Goal: Information Seeking & Learning: Learn about a topic

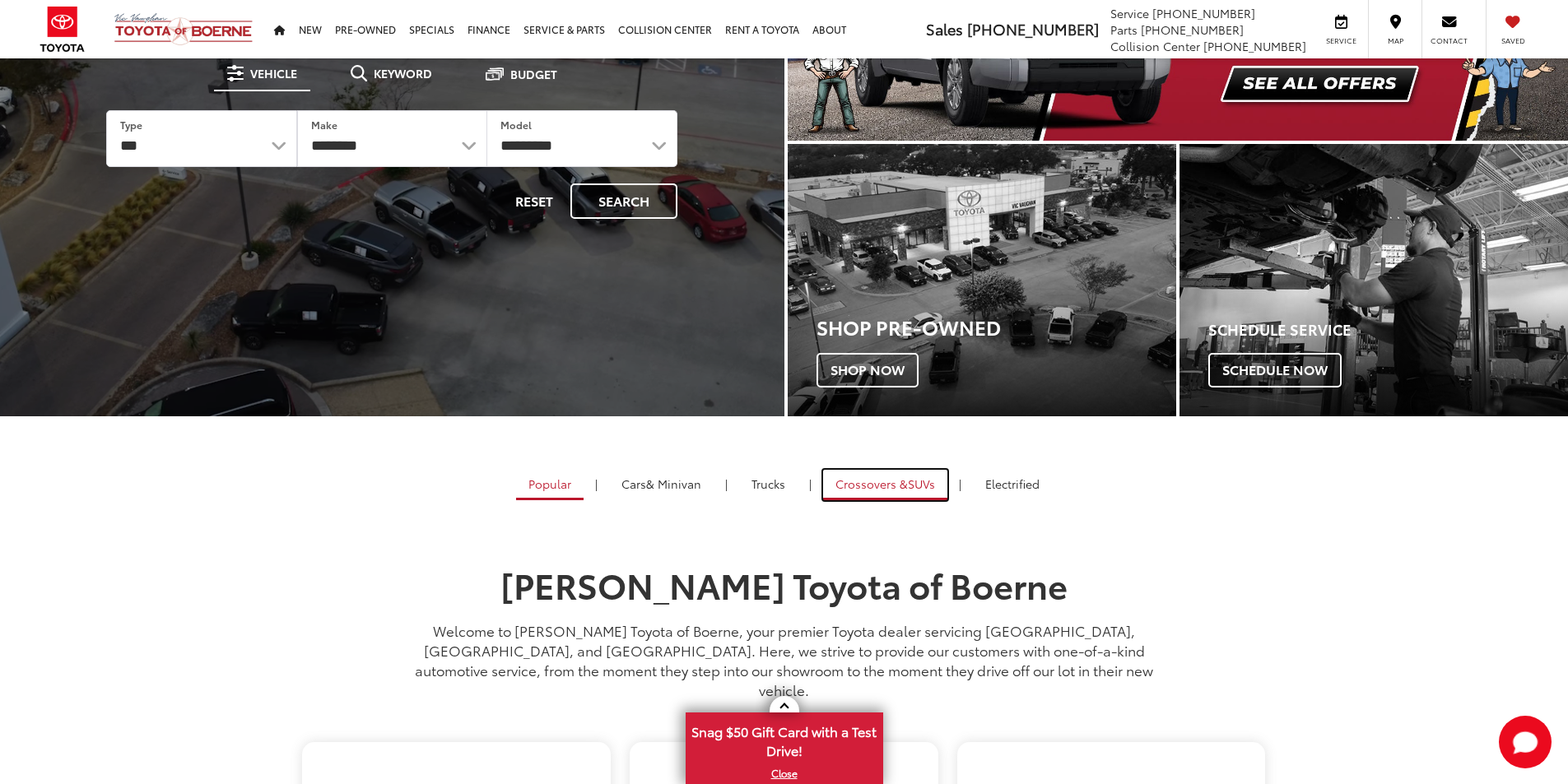
click at [878, 481] on span "Crossovers &" at bounding box center [871, 483] width 73 height 17
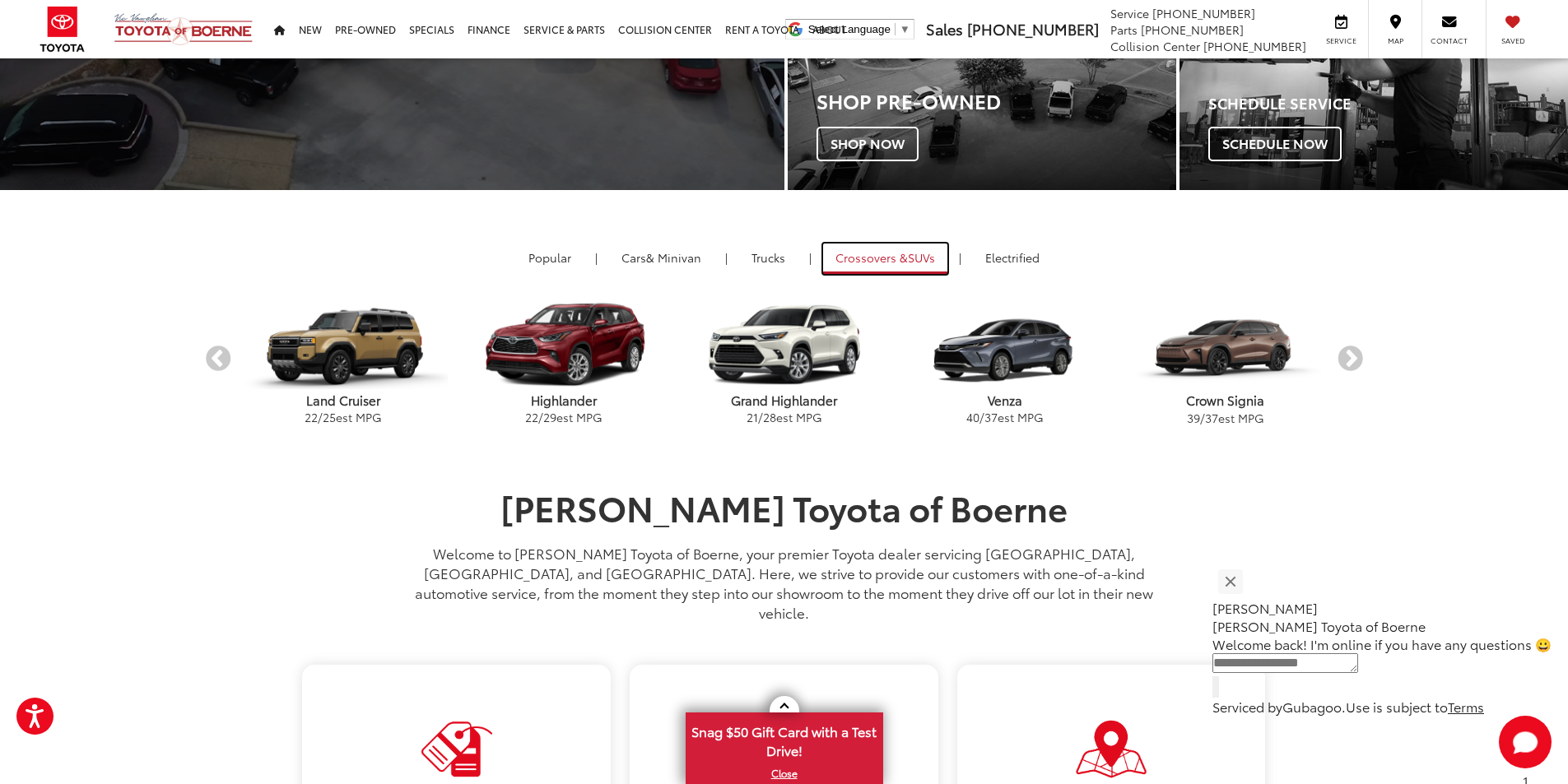
scroll to position [494, 0]
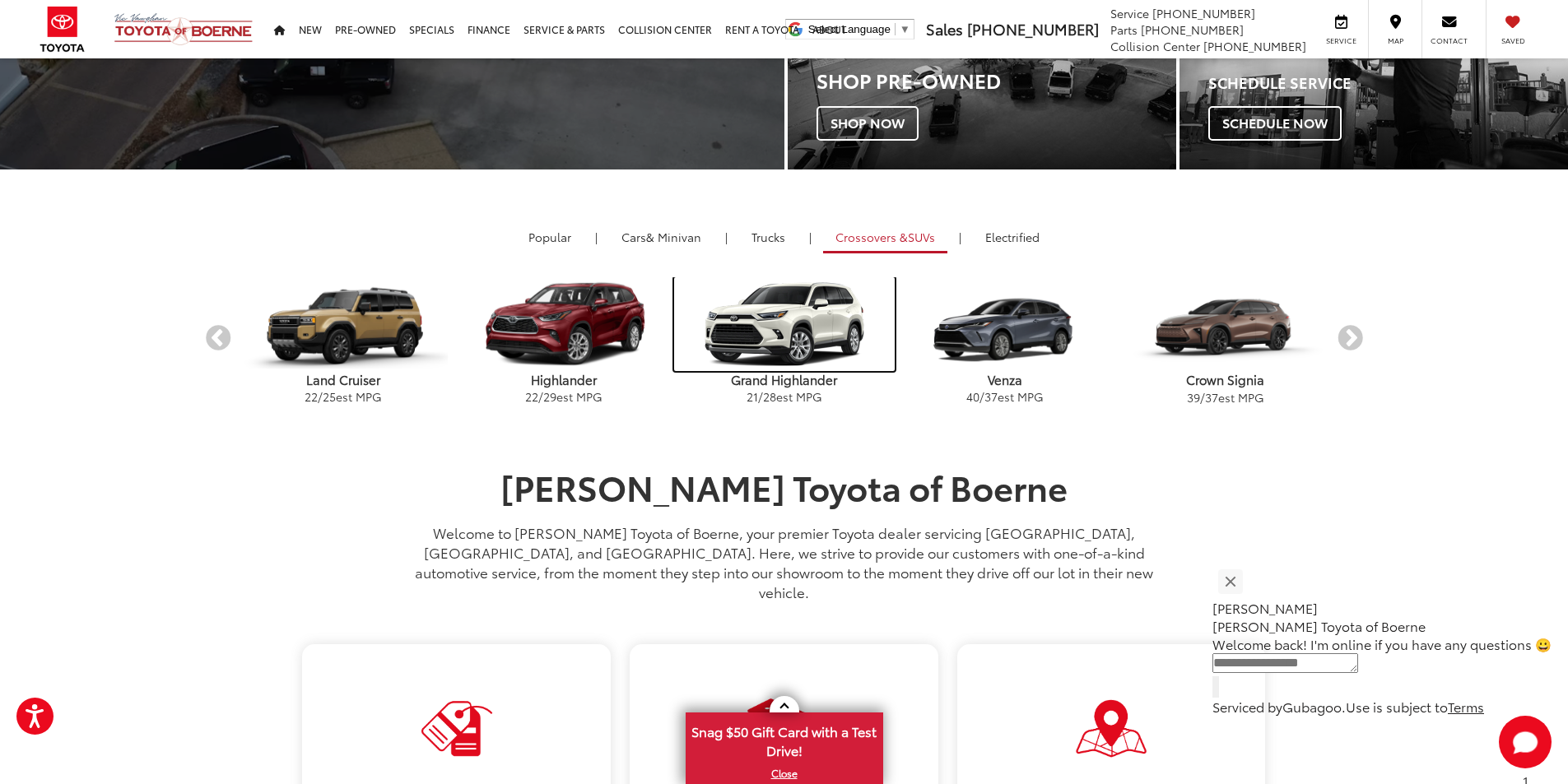
click at [777, 341] on img "carousel" at bounding box center [784, 324] width 221 height 94
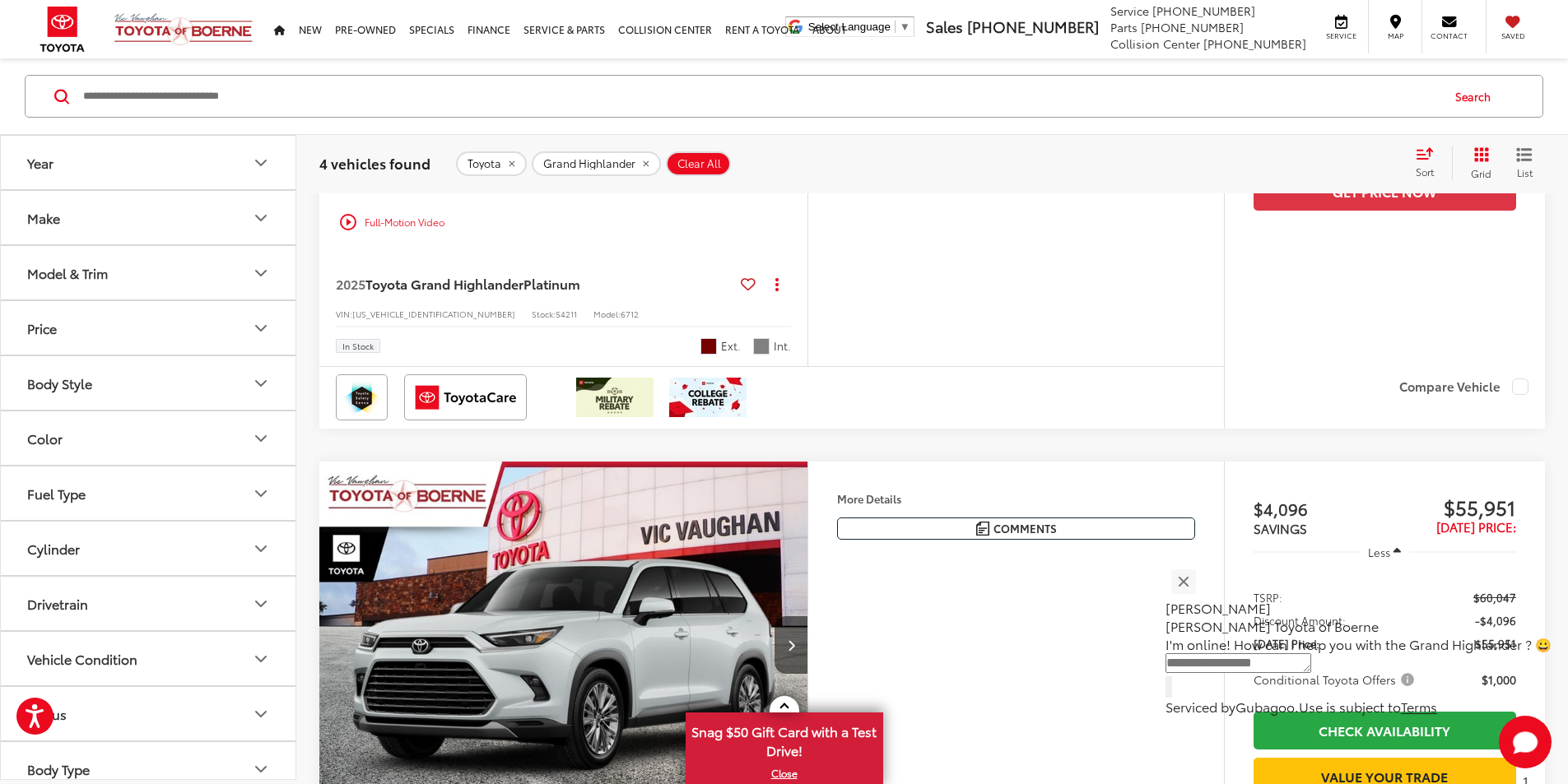
scroll to position [1574, 0]
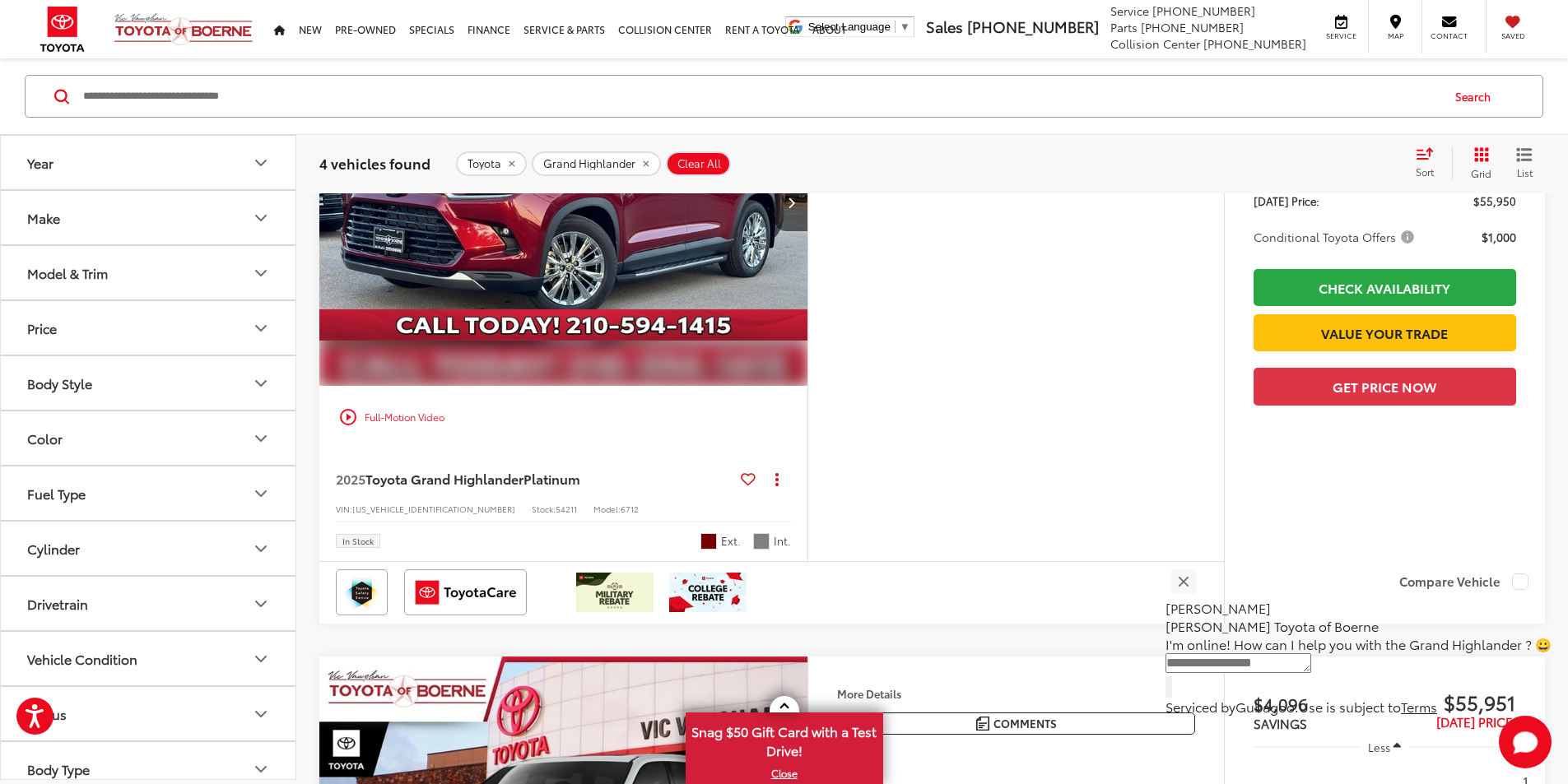
click at [809, 387] on img "2025 Toyota Grand Highlander Platinum 0" at bounding box center [564, 203] width 490 height 368
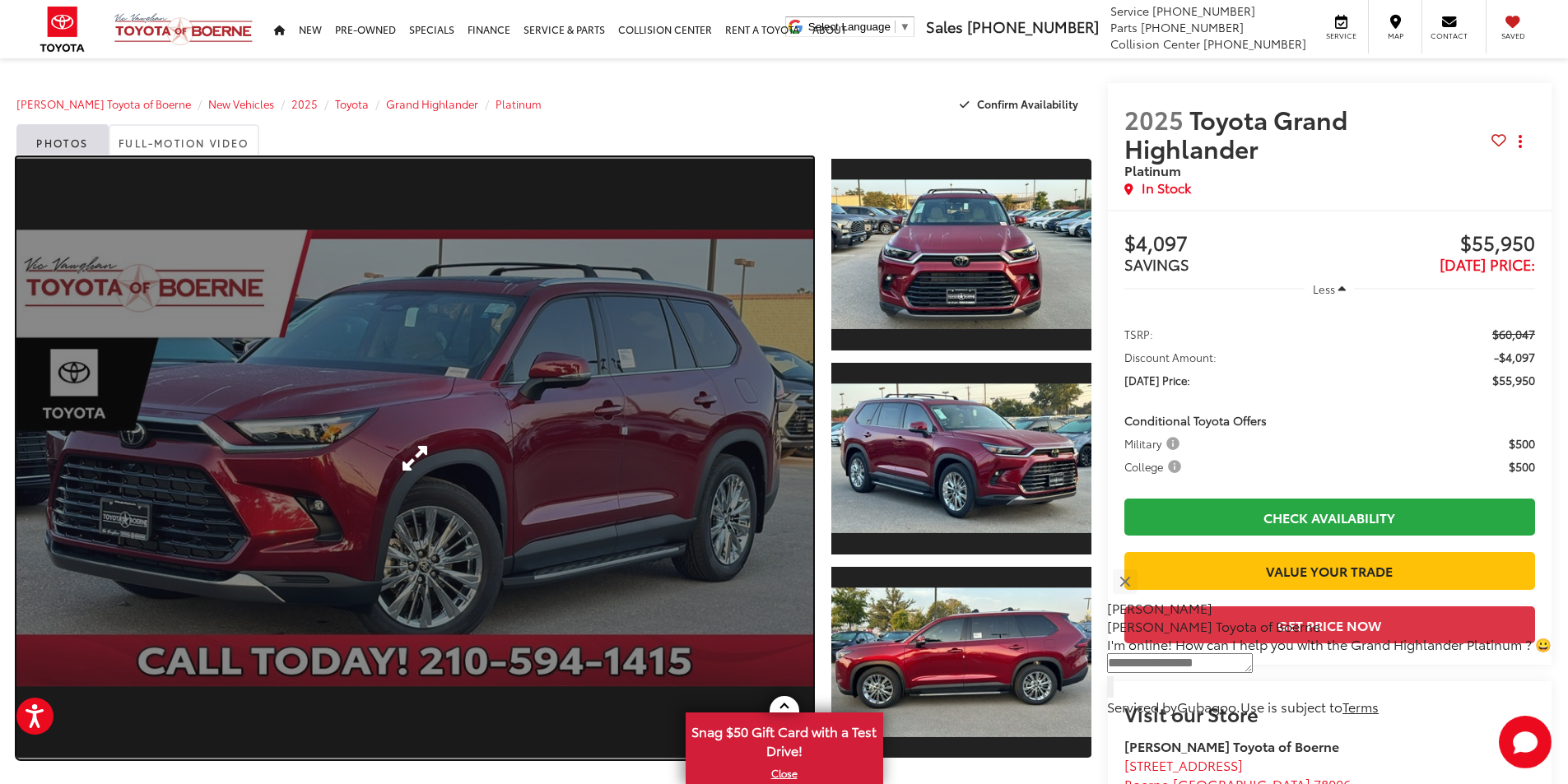
click at [679, 496] on link "Expand Photo 0" at bounding box center [415, 458] width 797 height 602
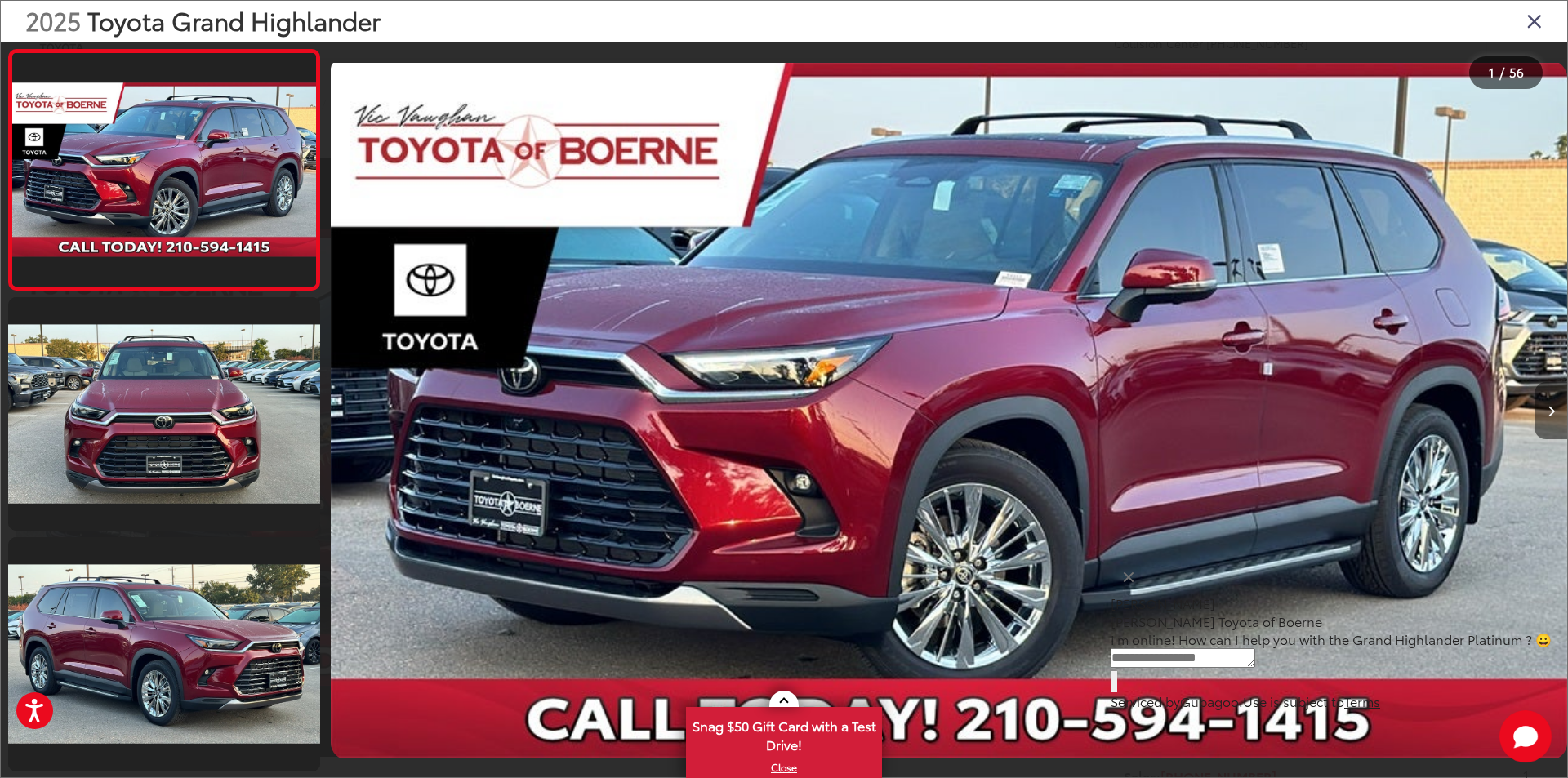
click at [1553, 413] on icon "Next image" at bounding box center [1551, 411] width 7 height 11
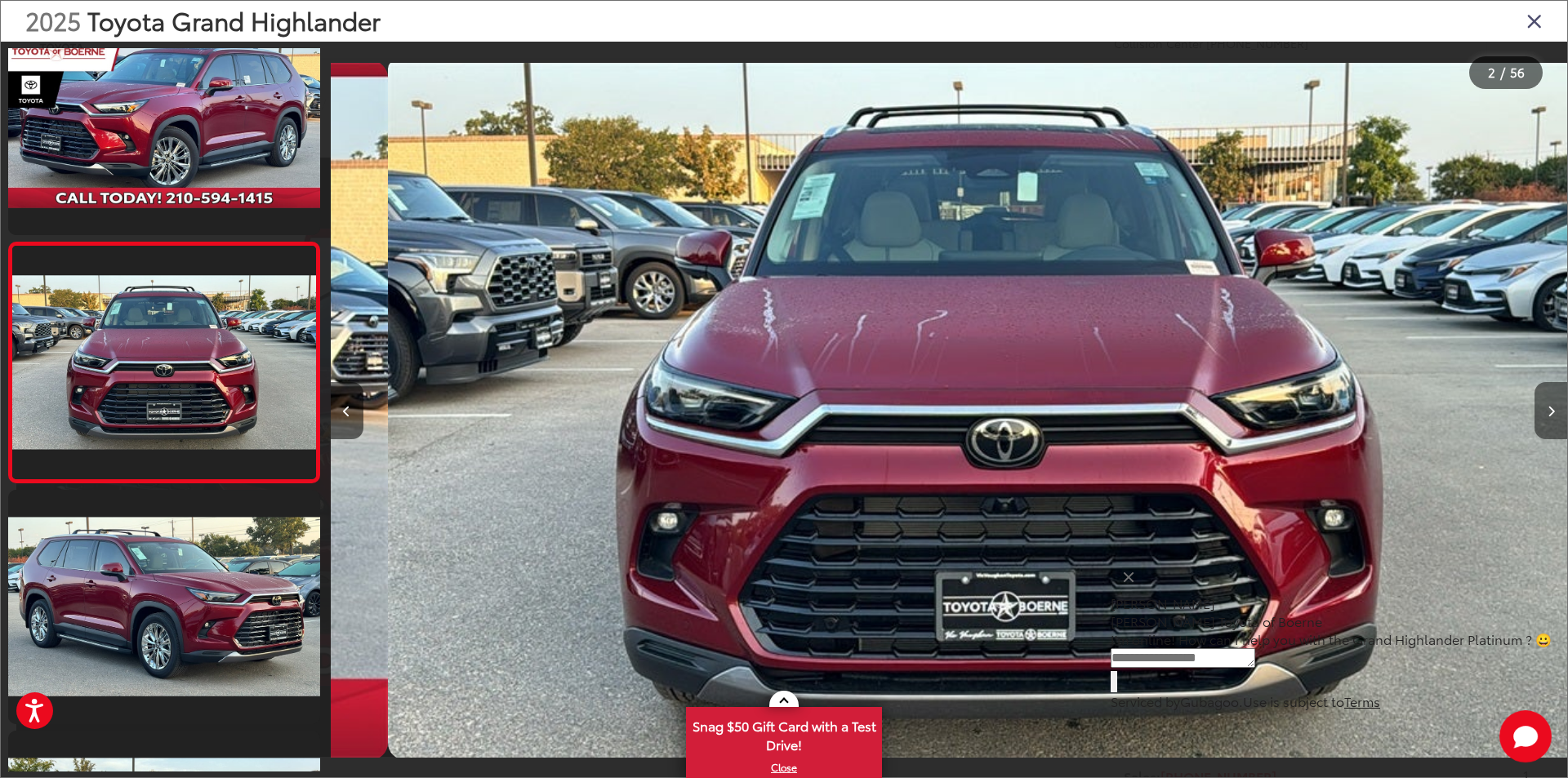
scroll to position [0, 1236]
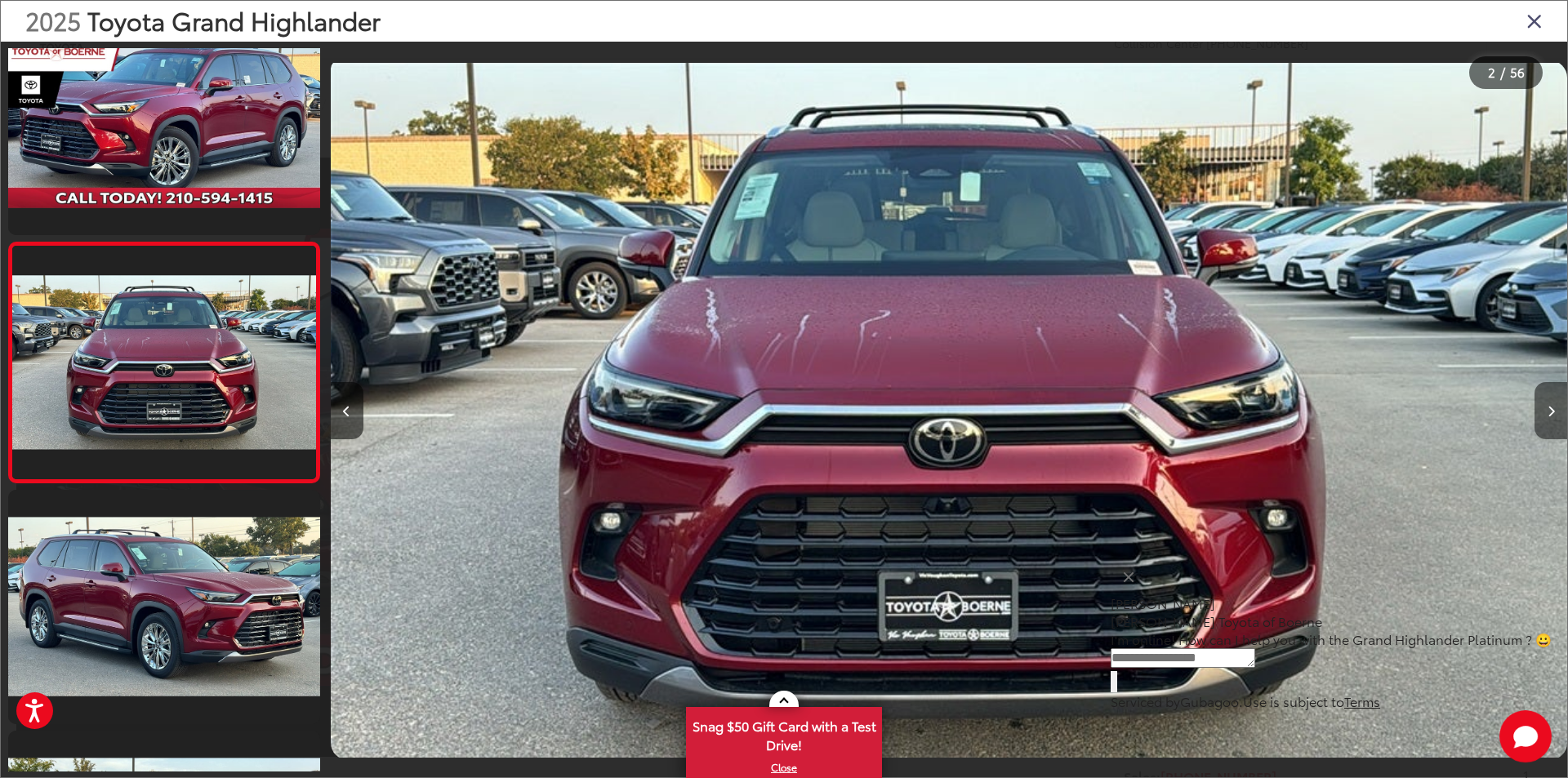
click at [1553, 413] on icon "Next image" at bounding box center [1551, 411] width 7 height 11
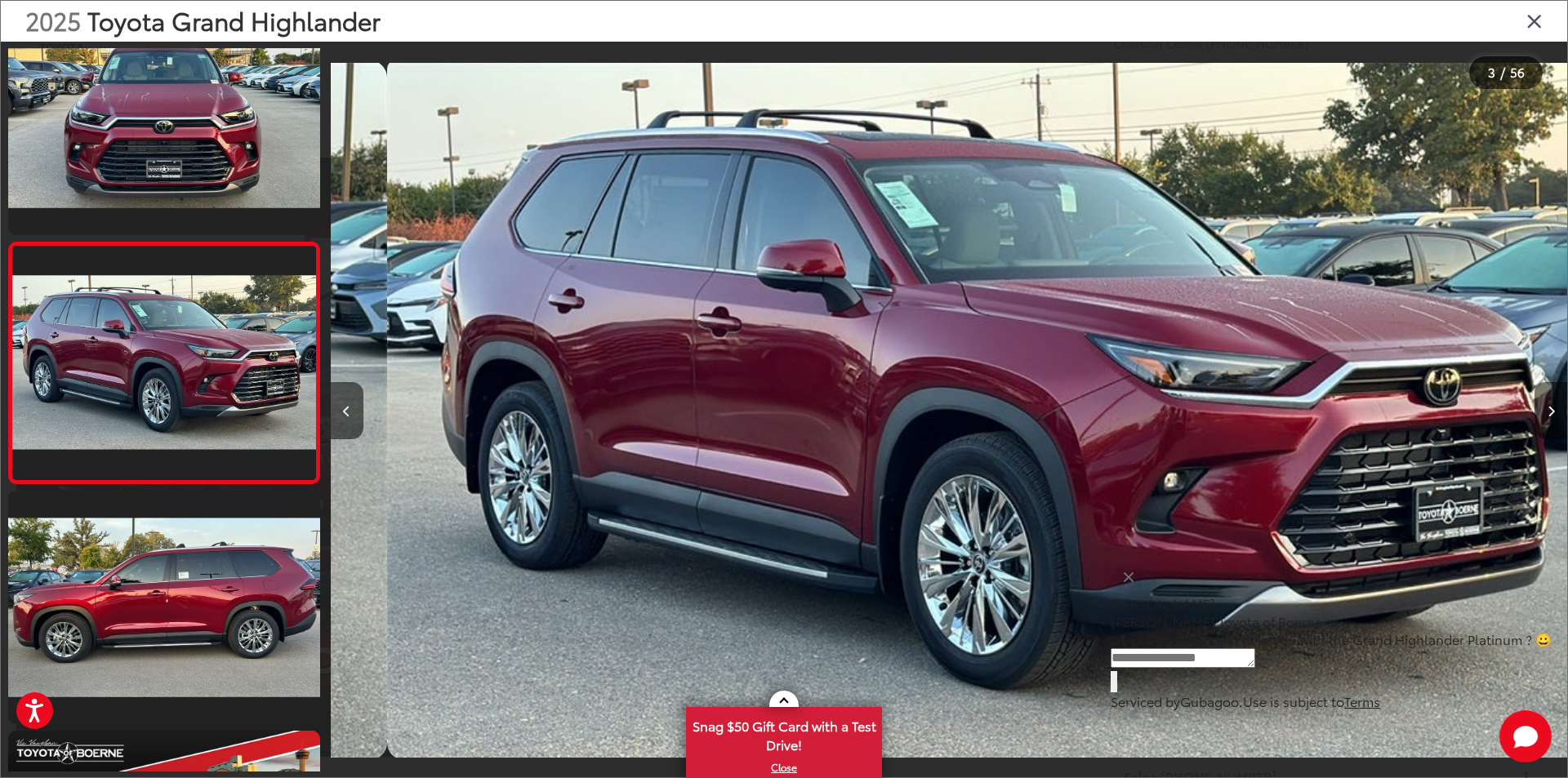
scroll to position [0, 2474]
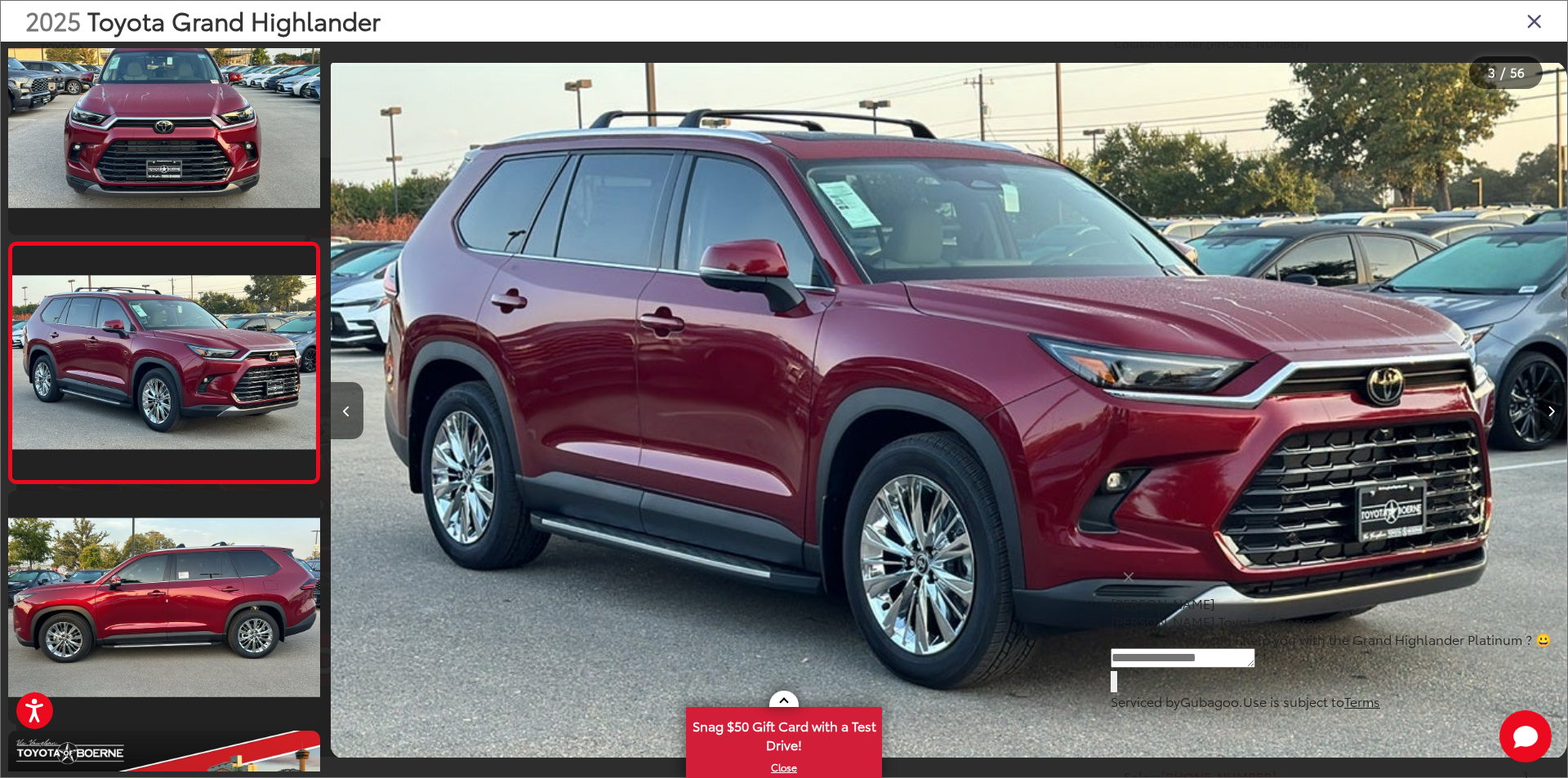
click at [1553, 413] on icon "Next image" at bounding box center [1551, 411] width 7 height 11
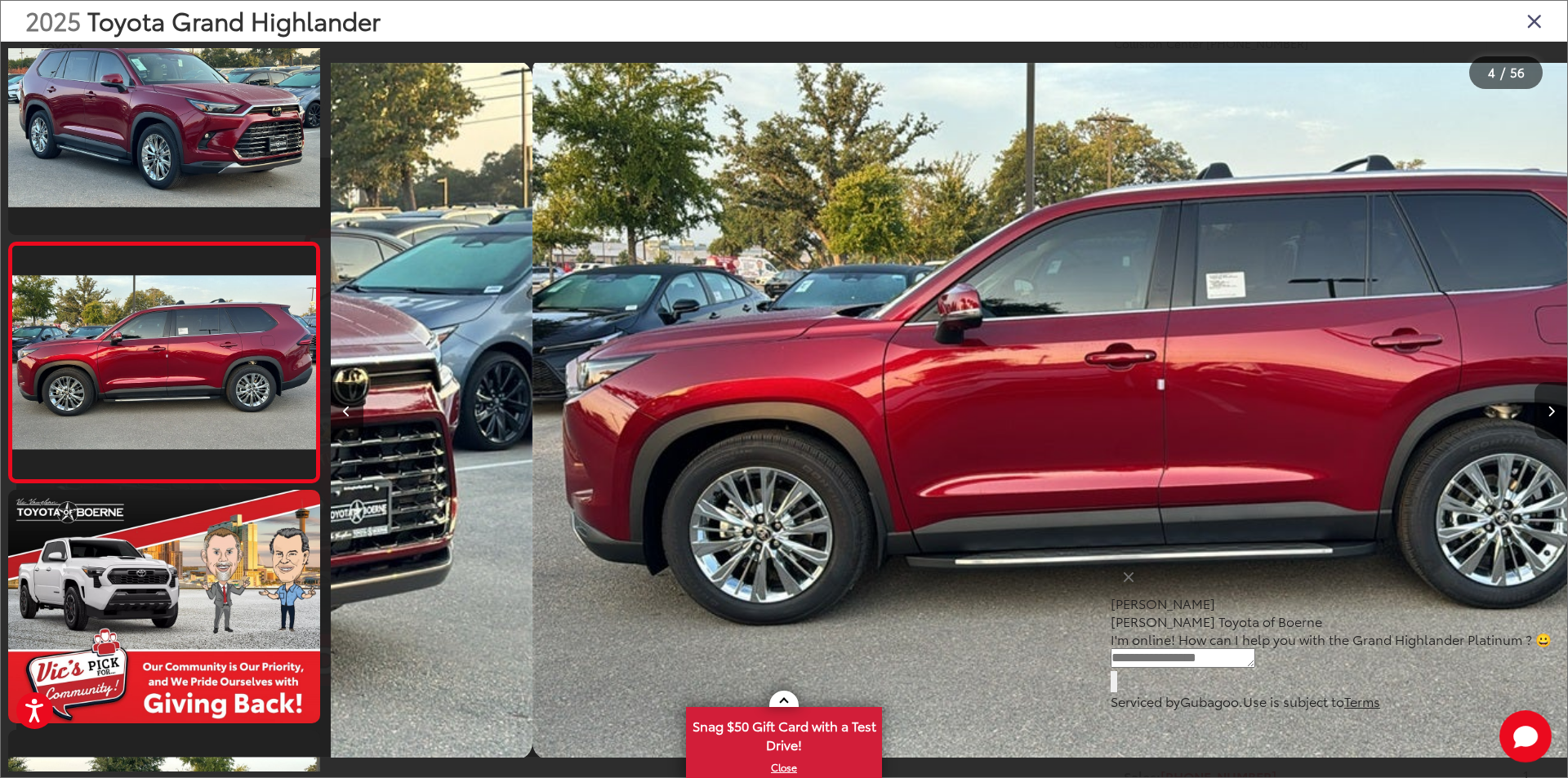
scroll to position [0, 3710]
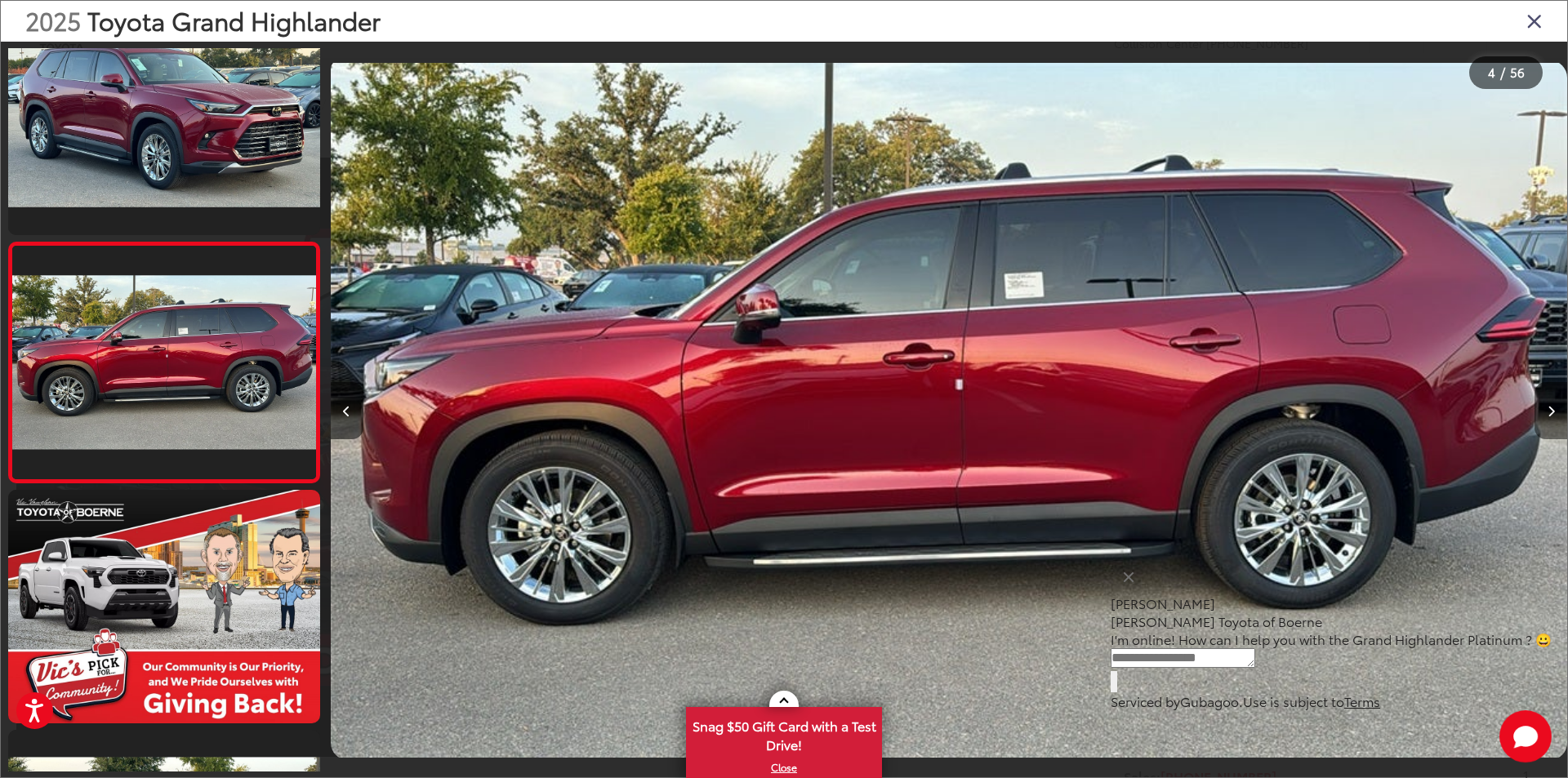
click at [1553, 413] on icon "Next image" at bounding box center [1551, 411] width 7 height 11
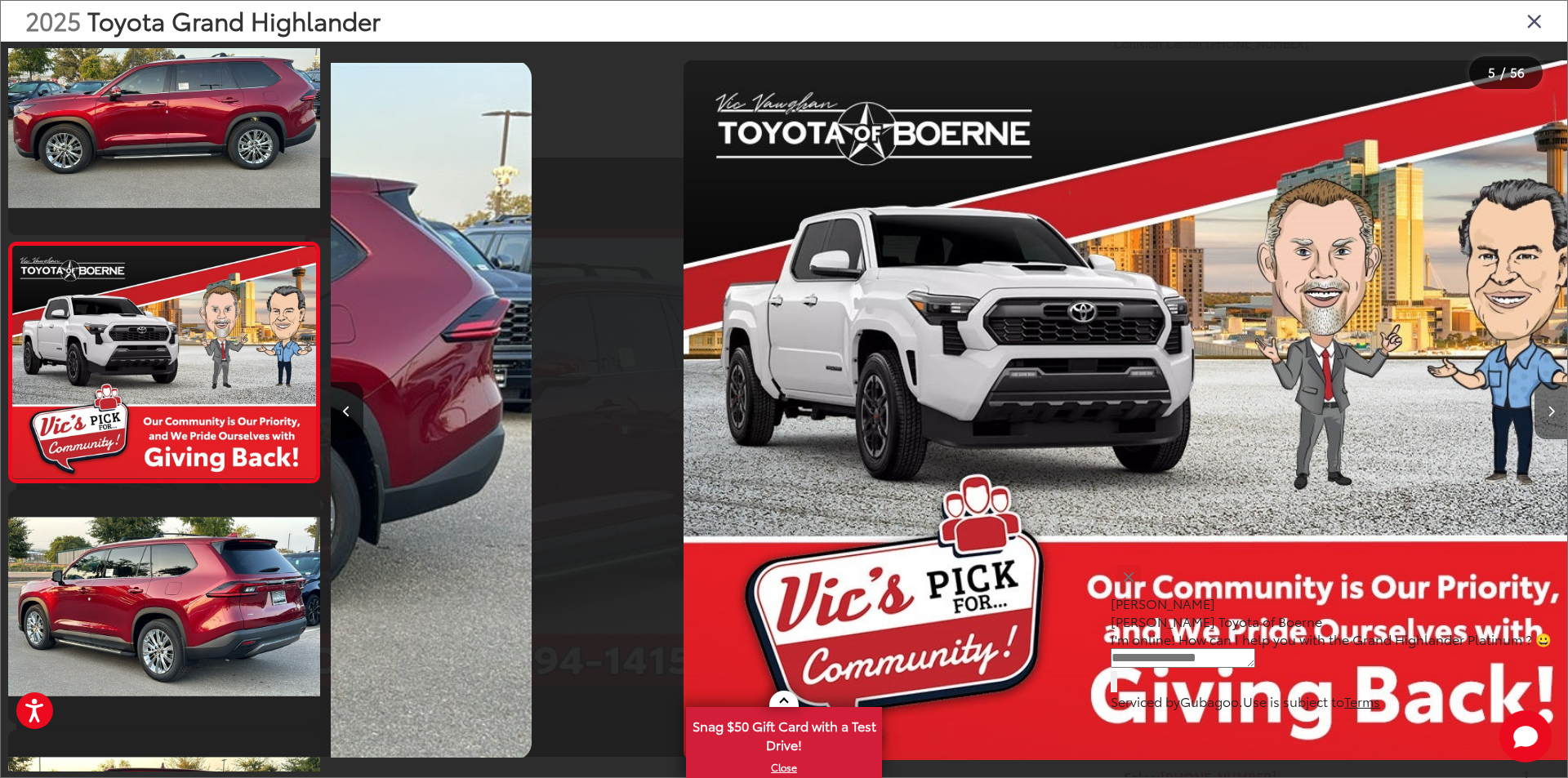
scroll to position [0, 4947]
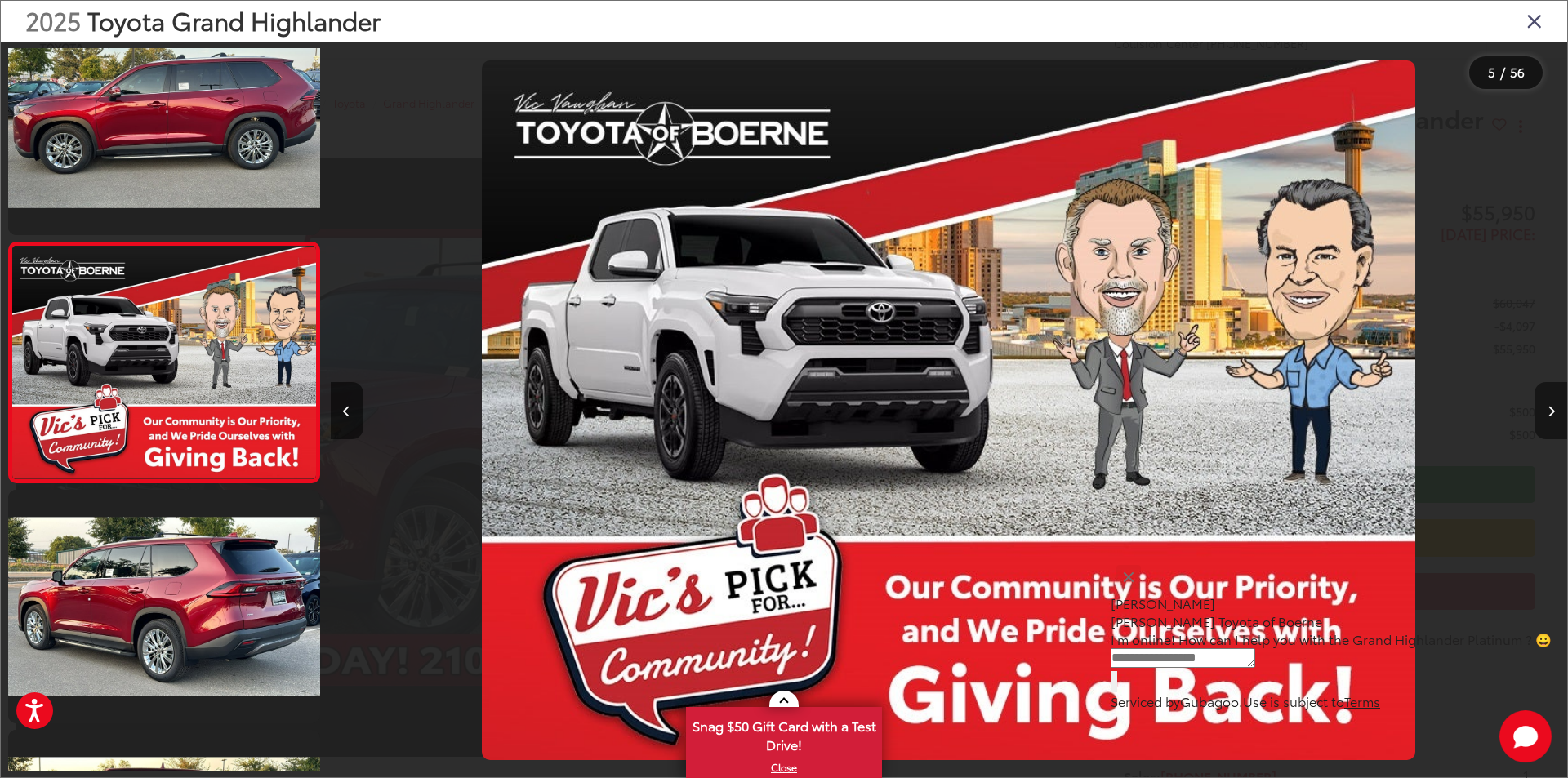
click at [1553, 413] on icon "Next image" at bounding box center [1551, 411] width 7 height 11
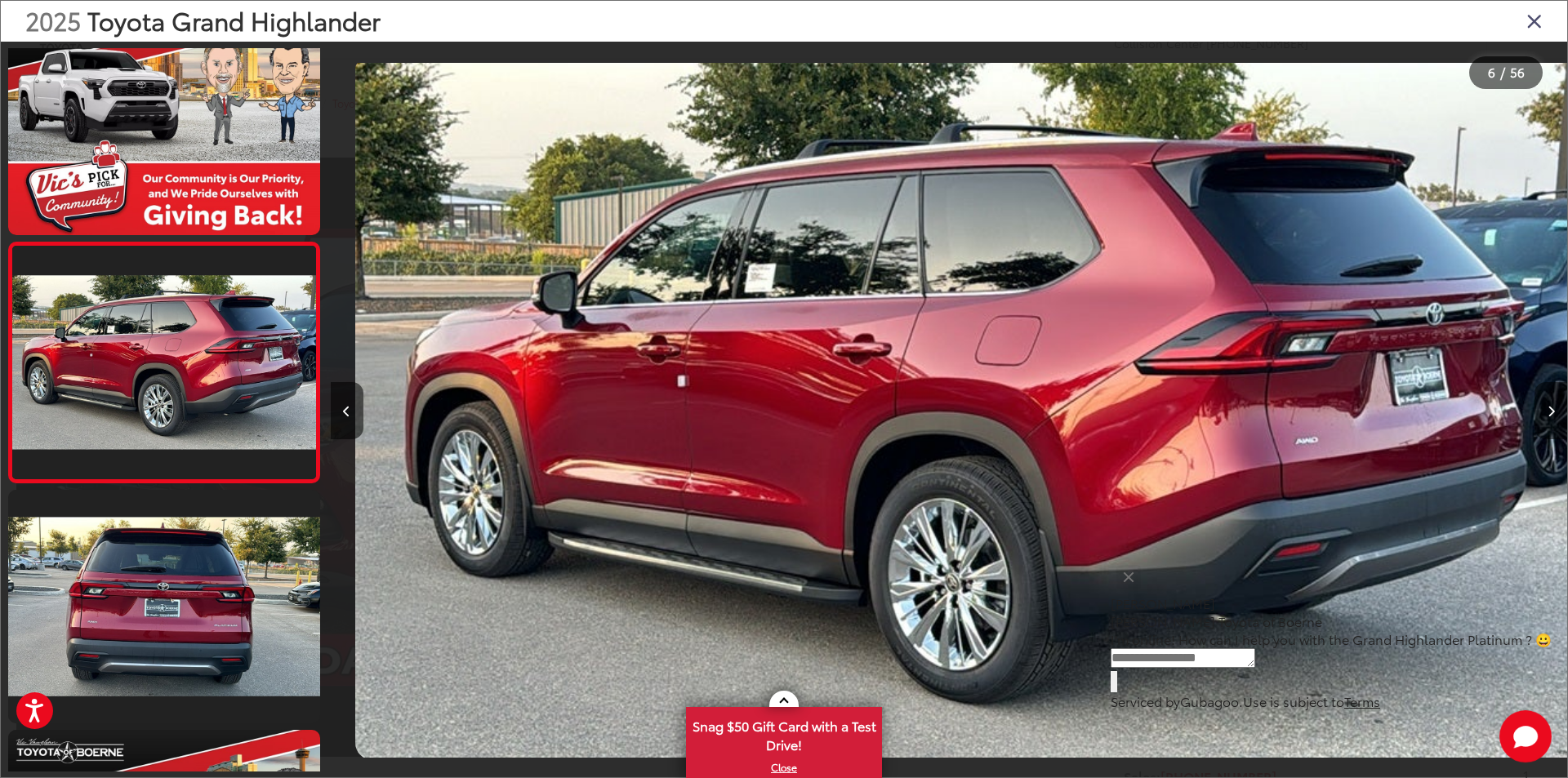
scroll to position [0, 6183]
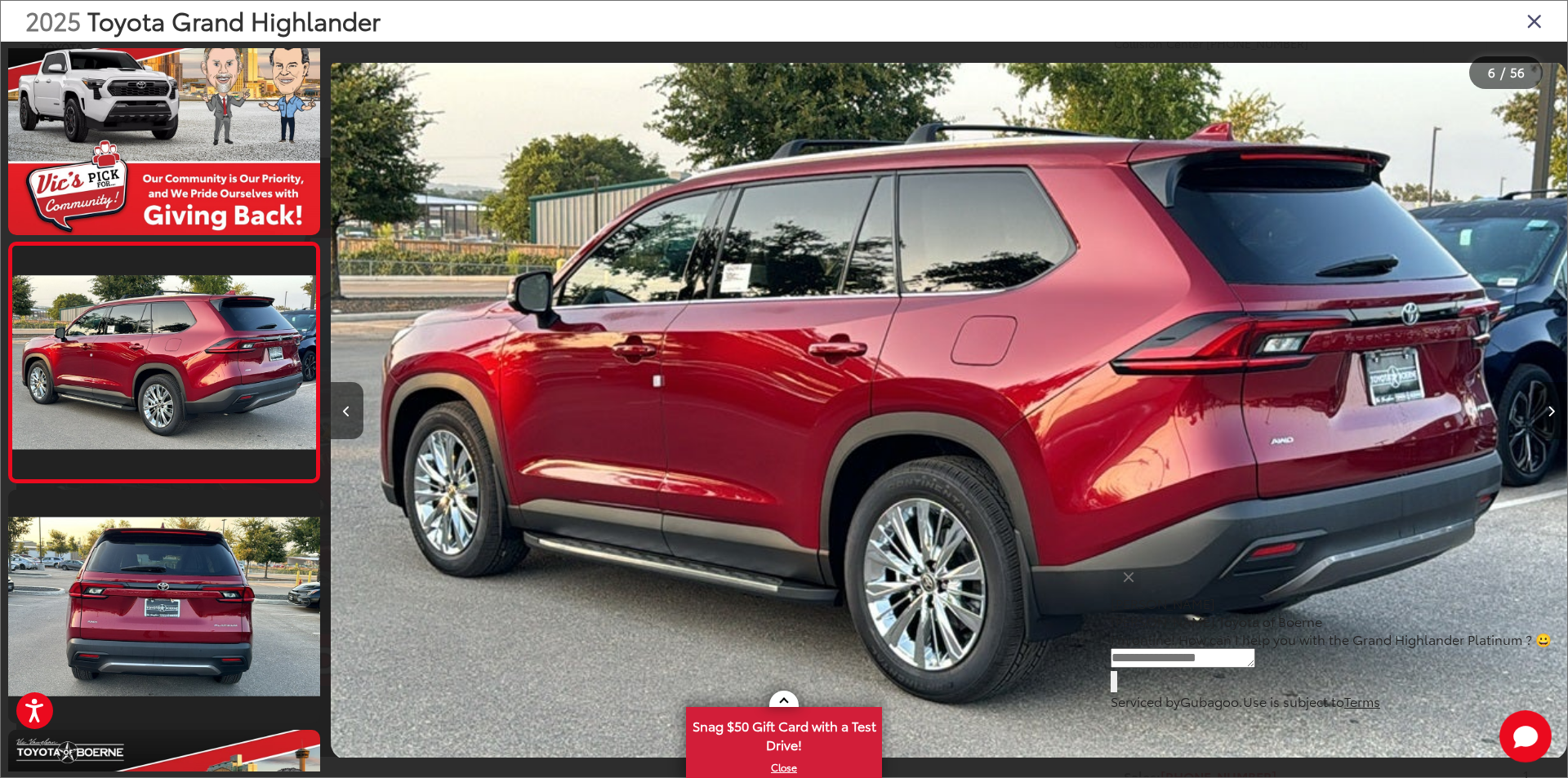
click at [1553, 413] on icon "Next image" at bounding box center [1551, 411] width 7 height 11
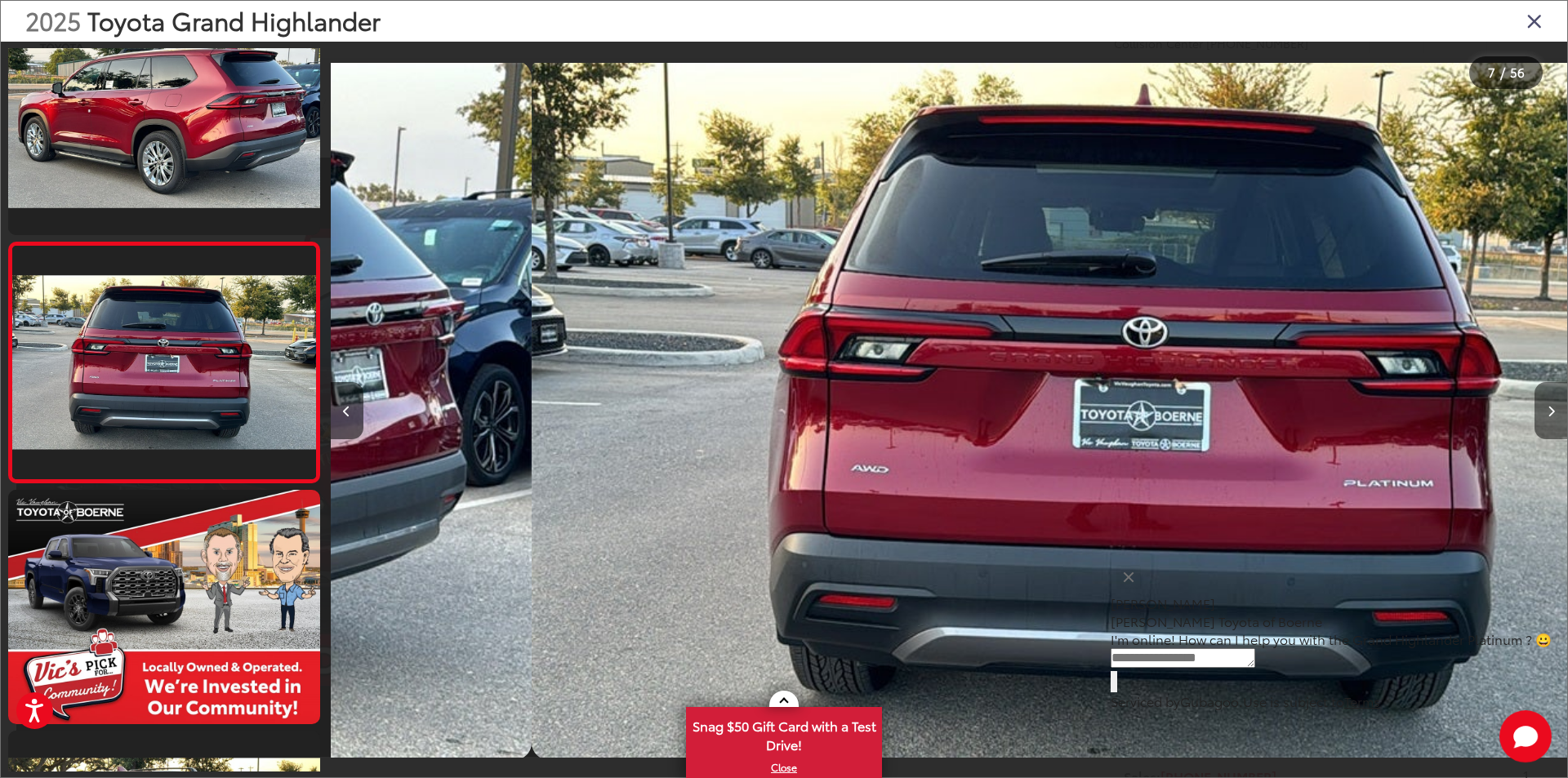
scroll to position [0, 7420]
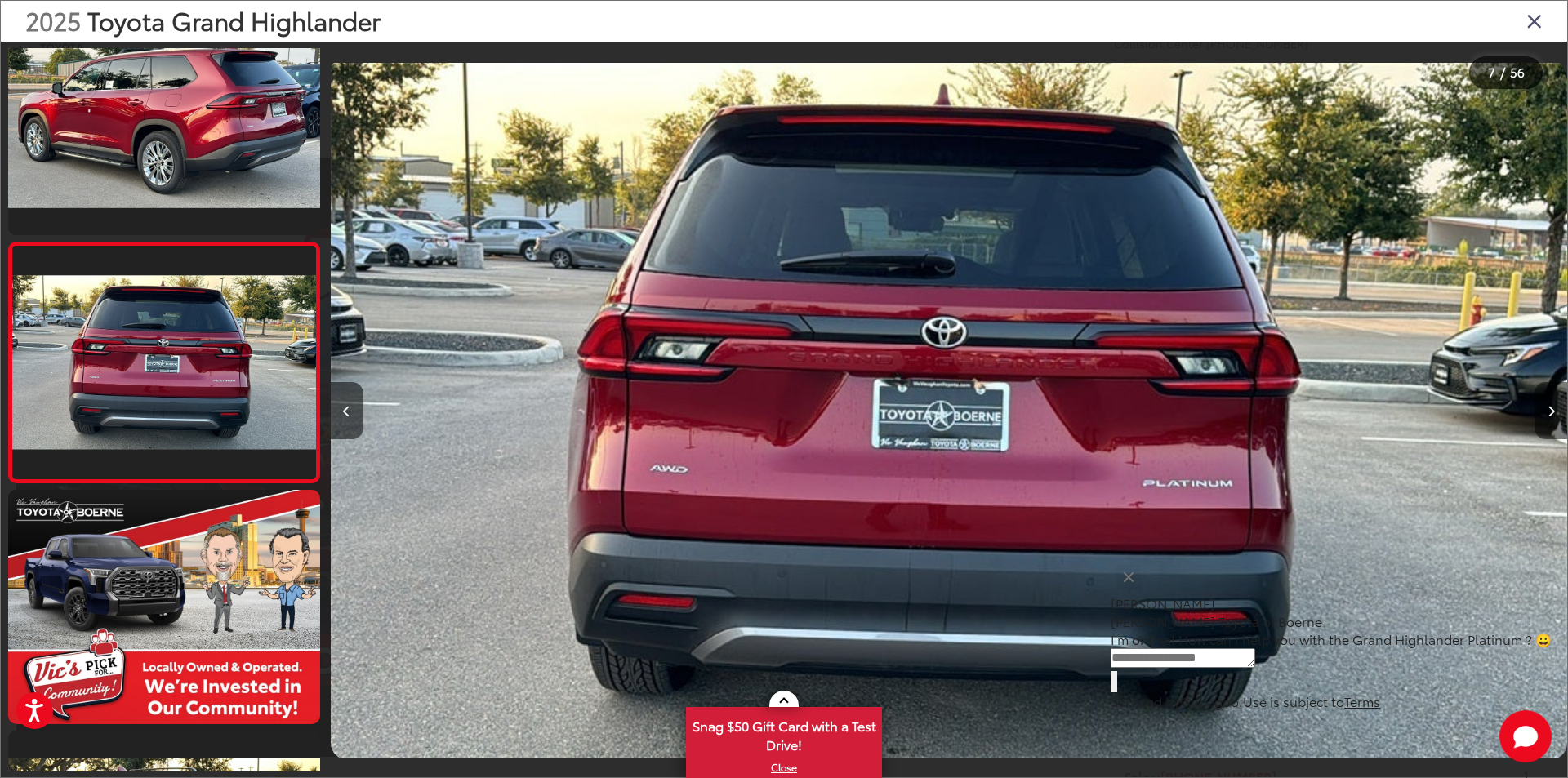
click at [1553, 413] on icon "Next image" at bounding box center [1551, 411] width 7 height 11
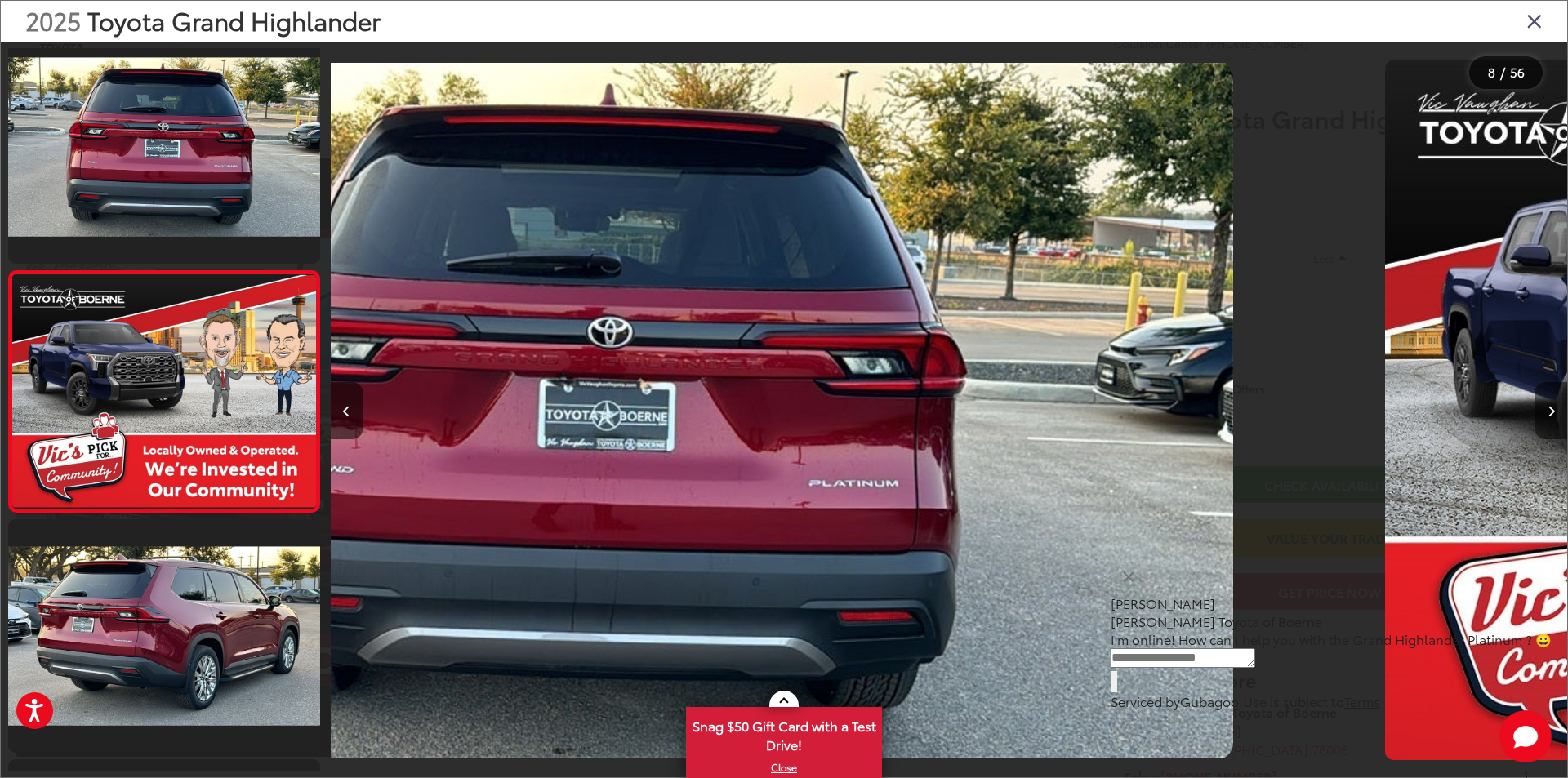
scroll to position [0, 0]
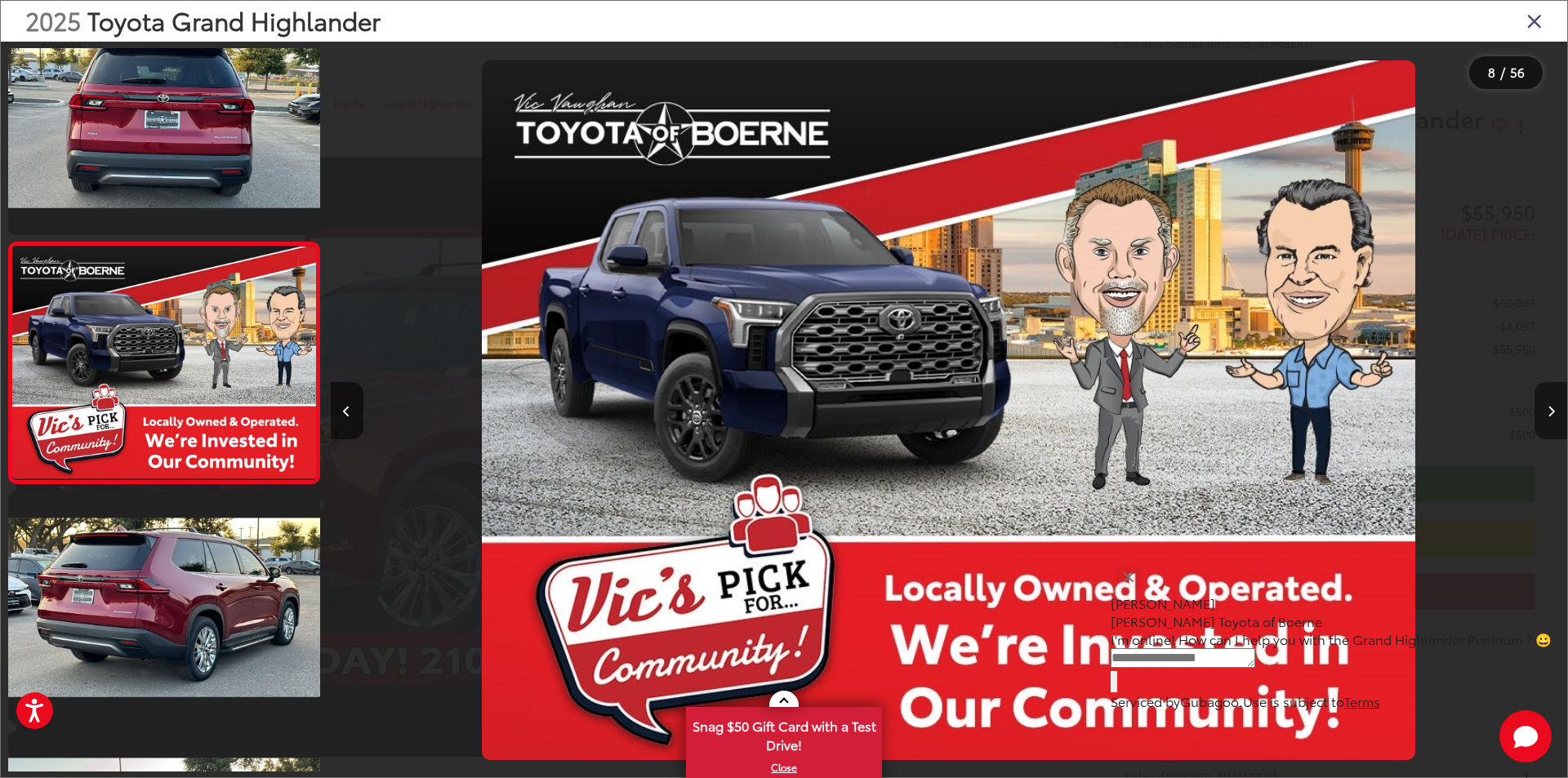
click at [1553, 413] on icon "Next image" at bounding box center [1551, 411] width 7 height 11
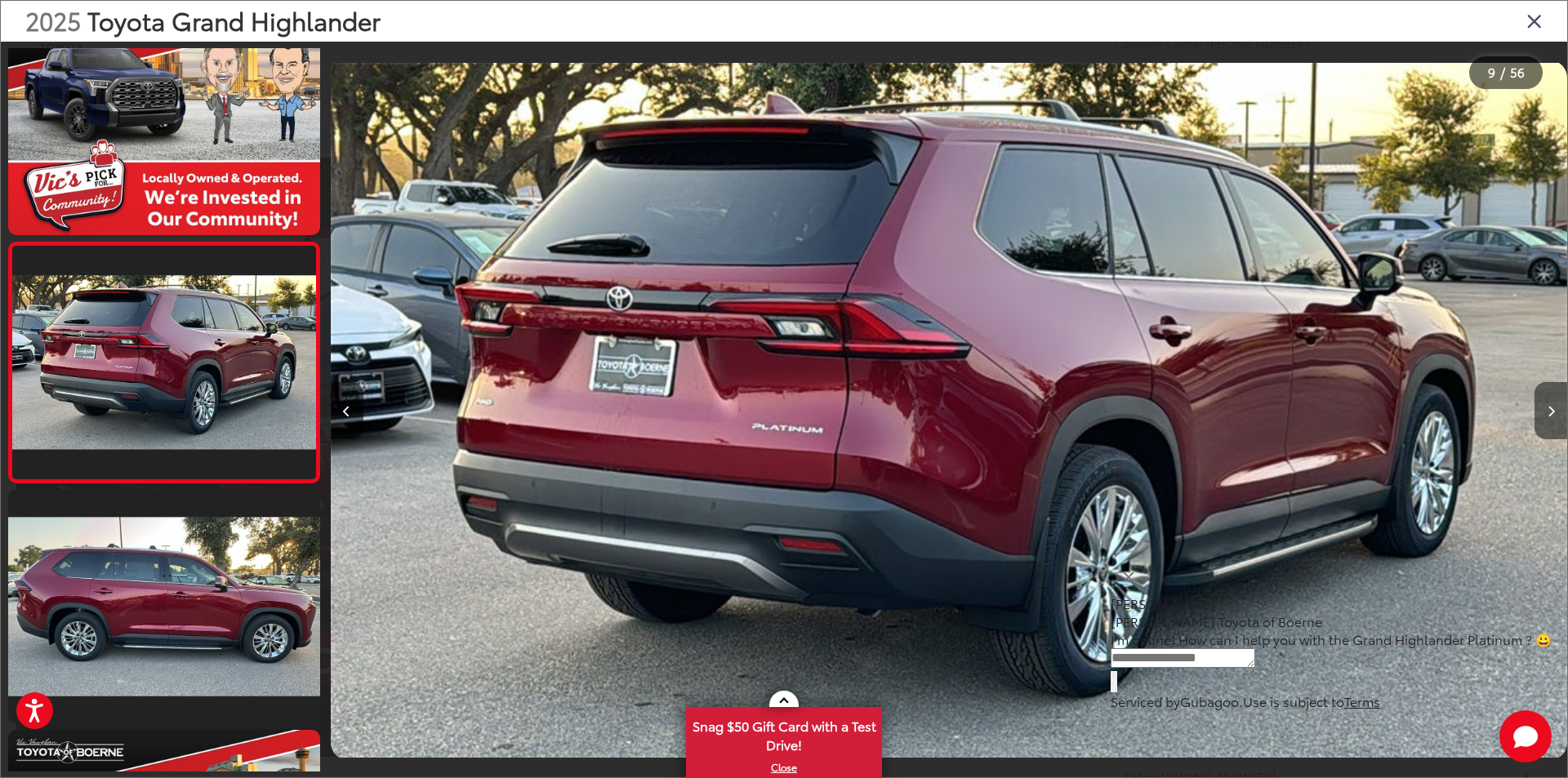
click at [1553, 413] on icon "Next image" at bounding box center [1551, 411] width 7 height 11
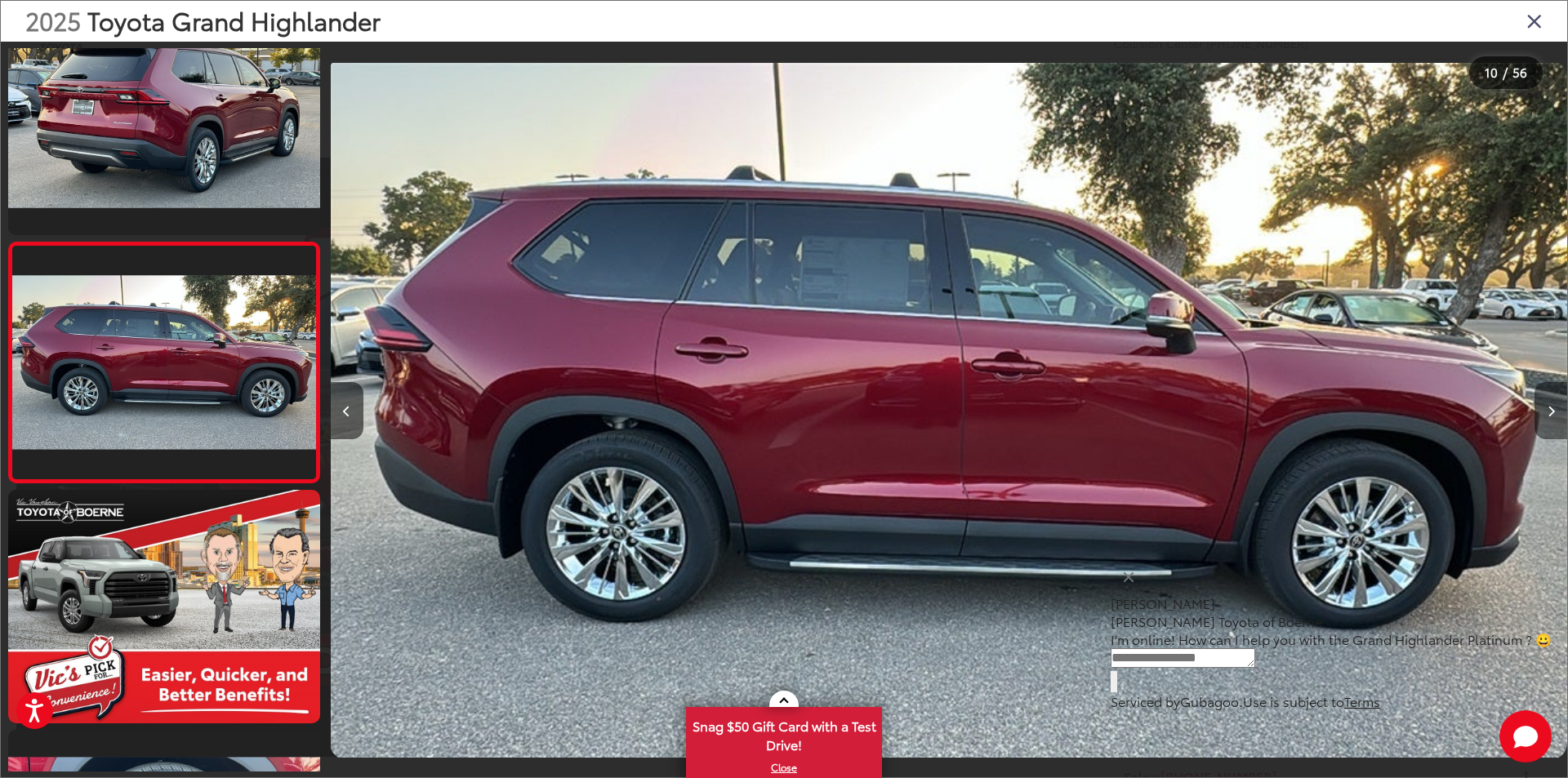
click at [1553, 413] on icon "Next image" at bounding box center [1551, 411] width 7 height 11
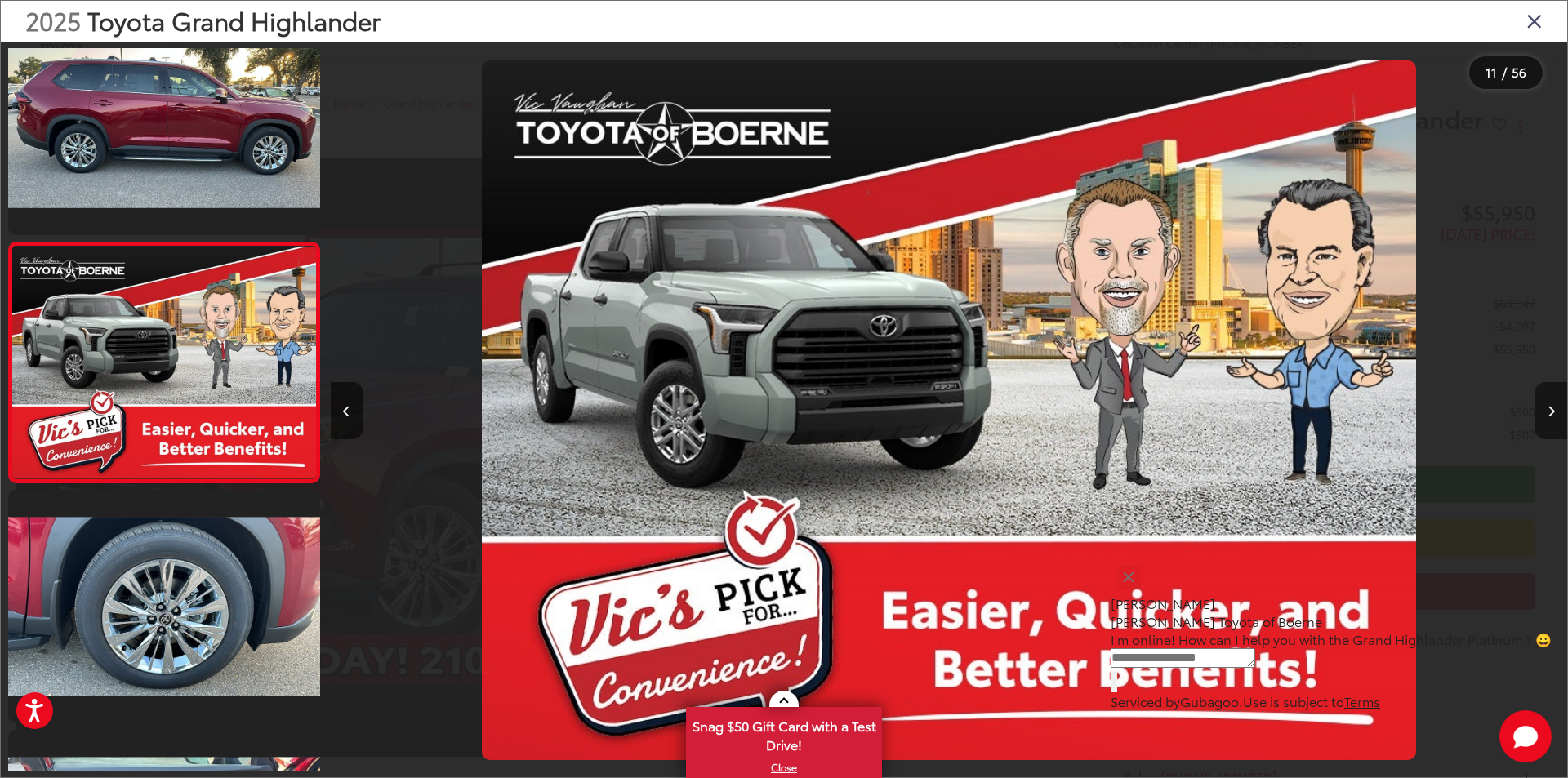
click at [1553, 413] on icon "Next image" at bounding box center [1551, 411] width 7 height 11
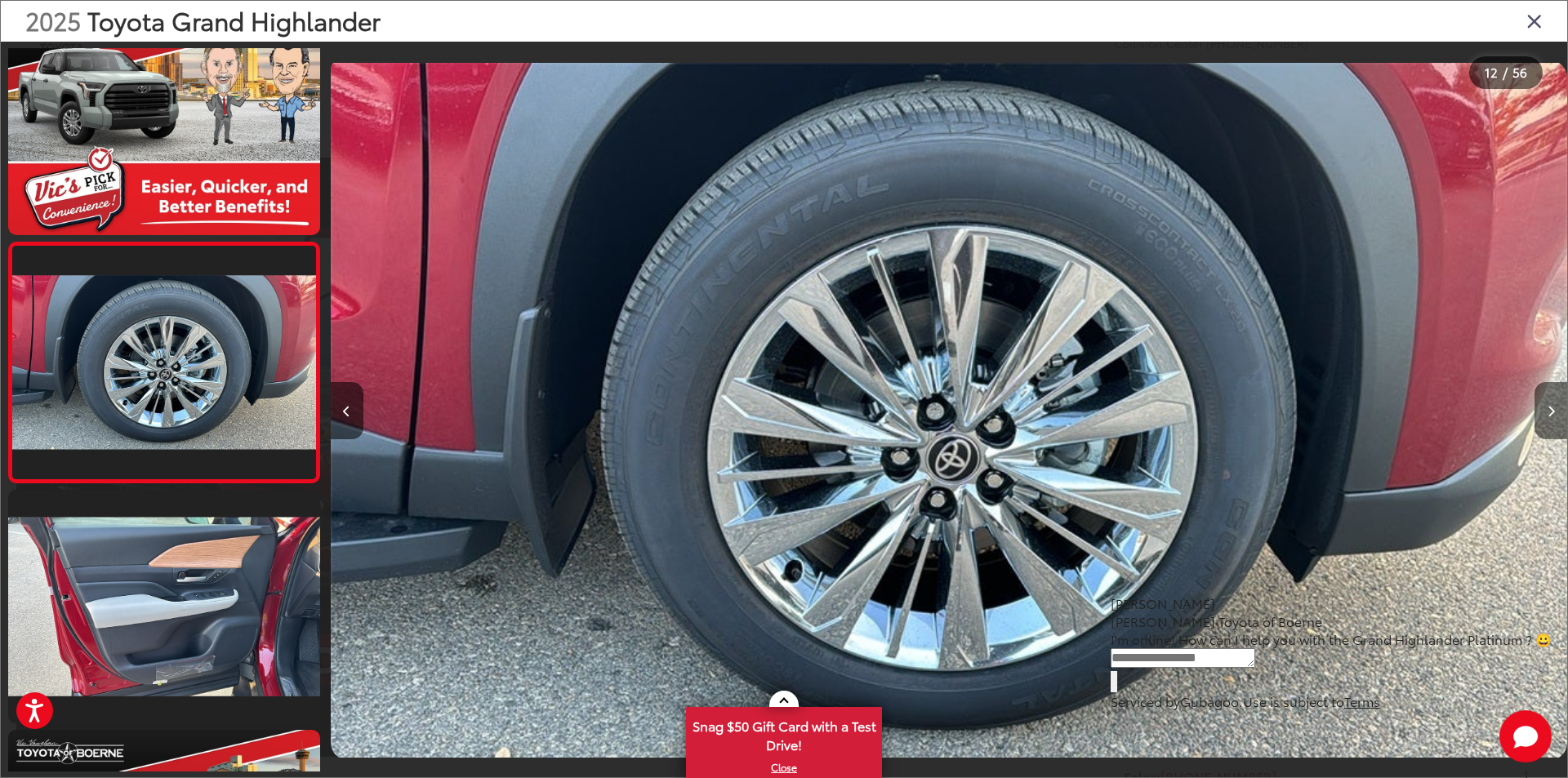
click at [1553, 413] on icon "Next image" at bounding box center [1551, 411] width 7 height 11
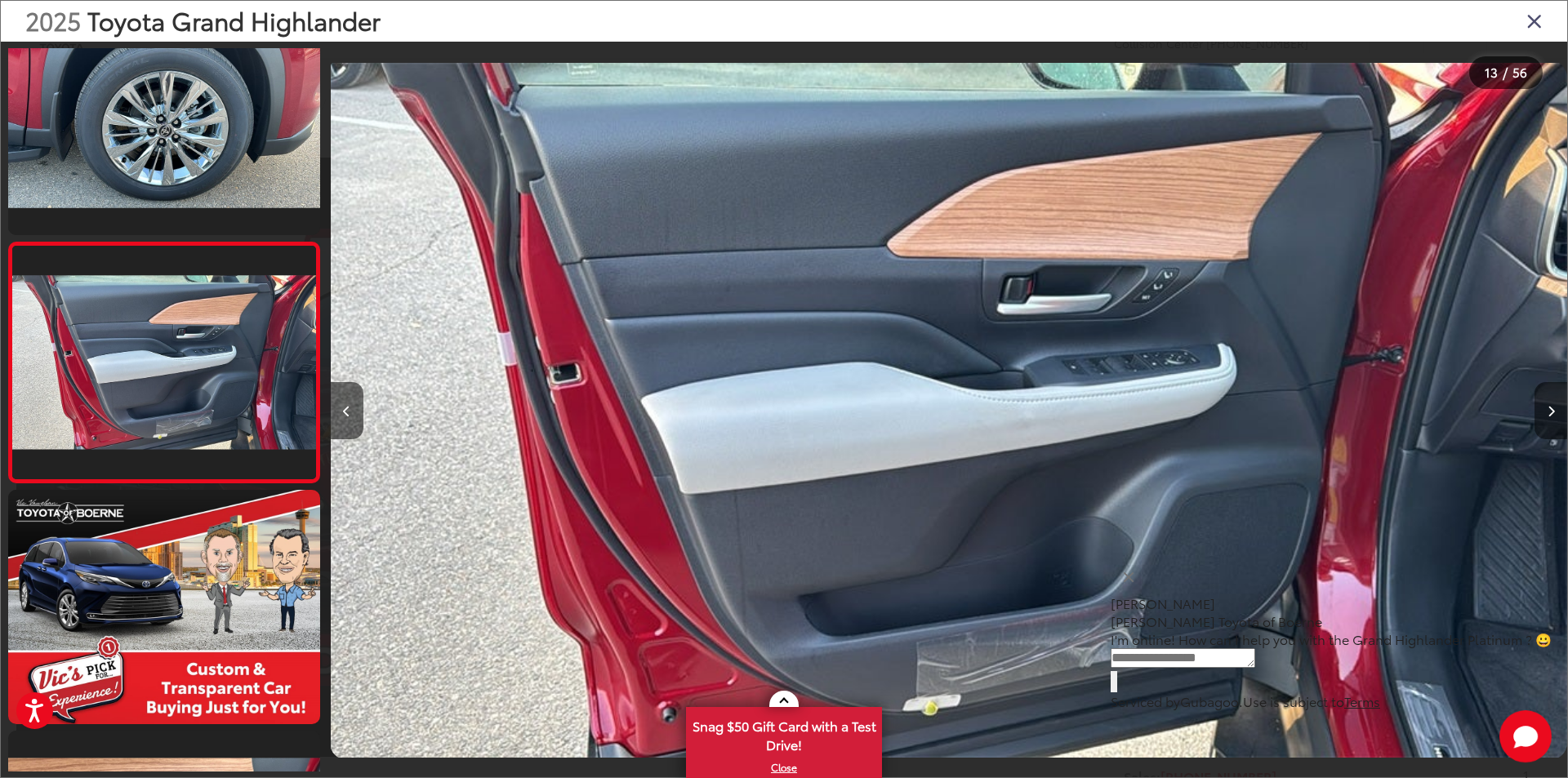
click at [1553, 413] on icon "Next image" at bounding box center [1551, 411] width 7 height 11
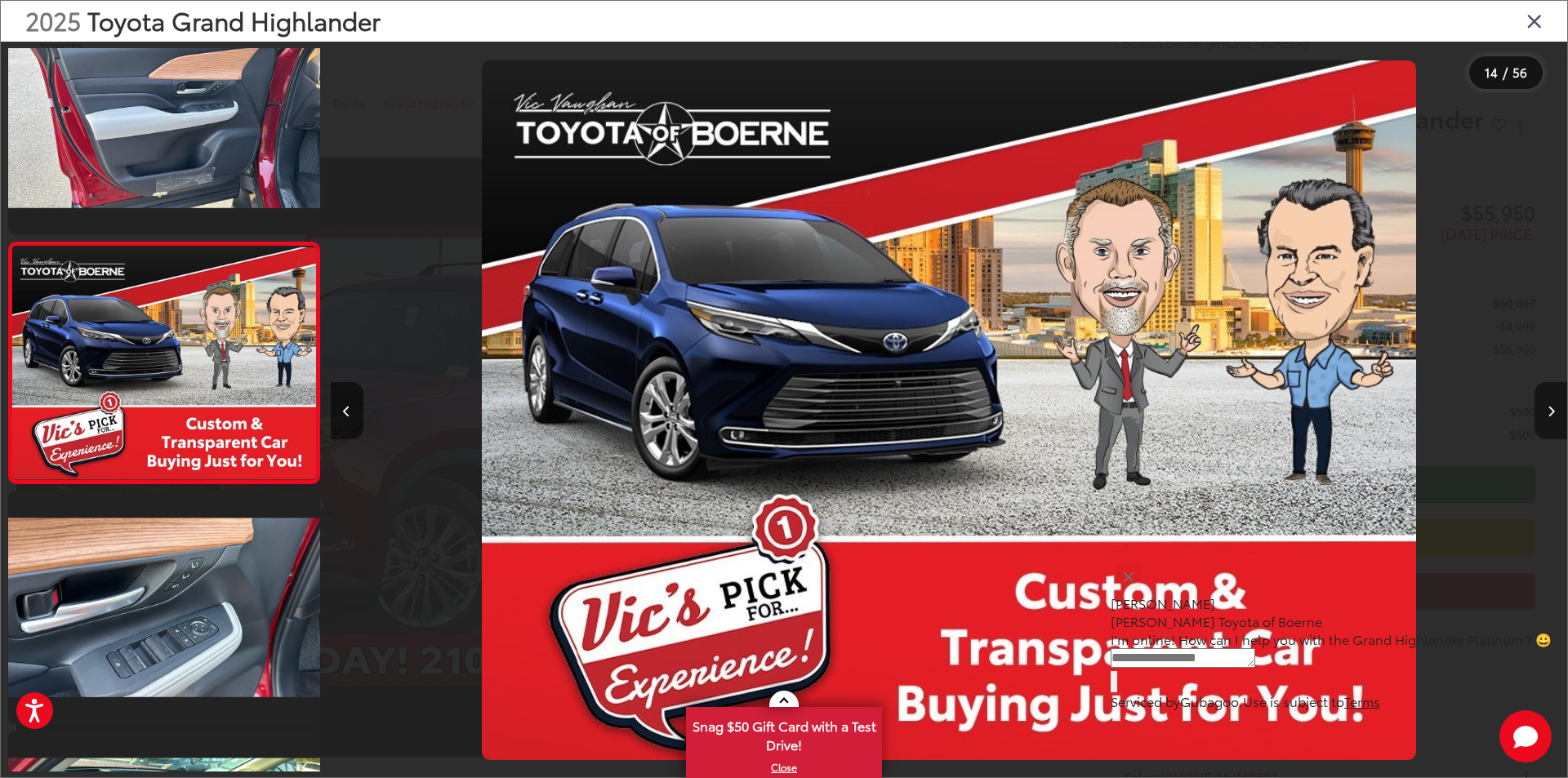
click at [1553, 413] on icon "Next image" at bounding box center [1551, 411] width 7 height 11
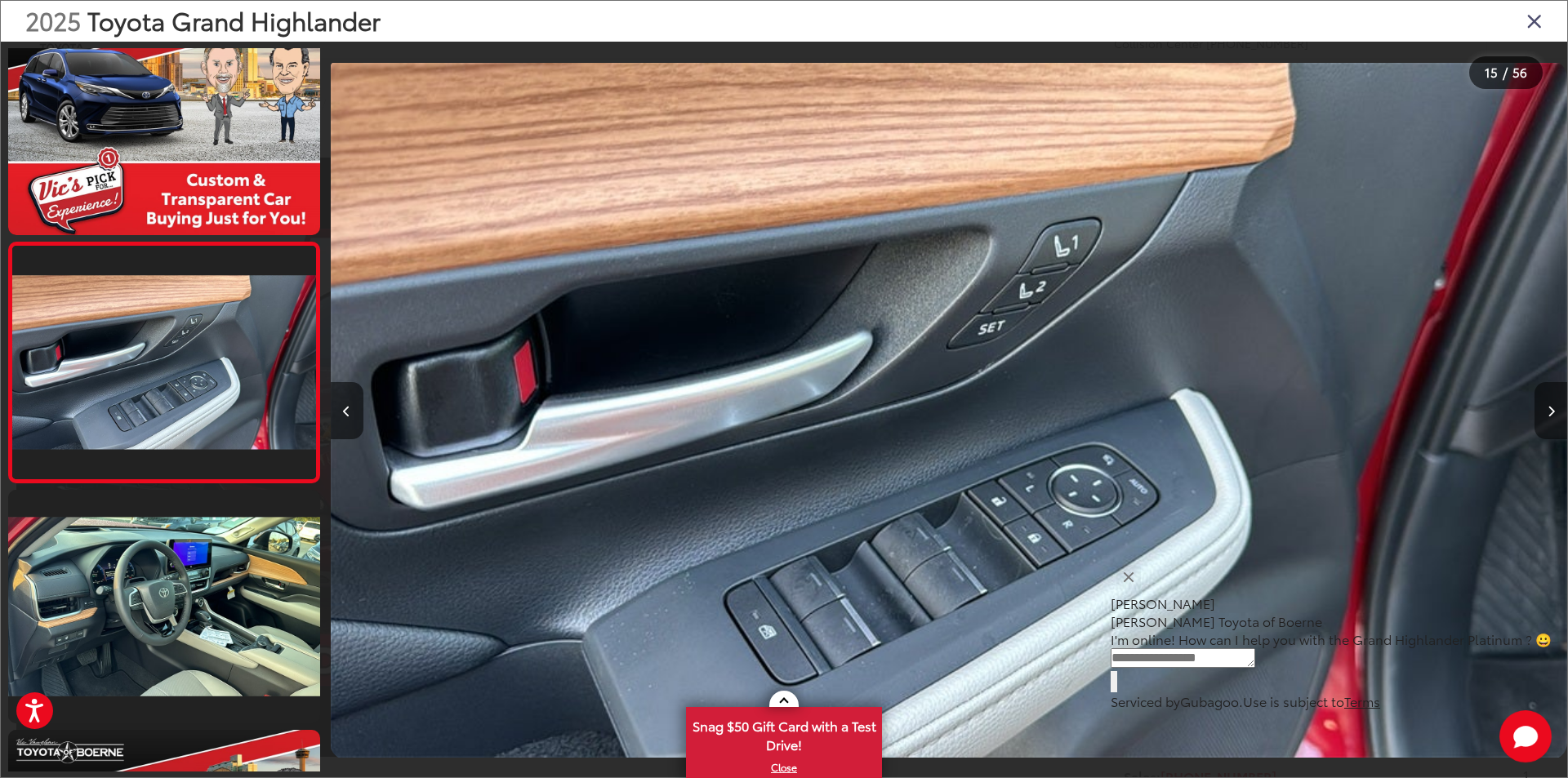
click at [1553, 413] on icon "Next image" at bounding box center [1551, 411] width 7 height 11
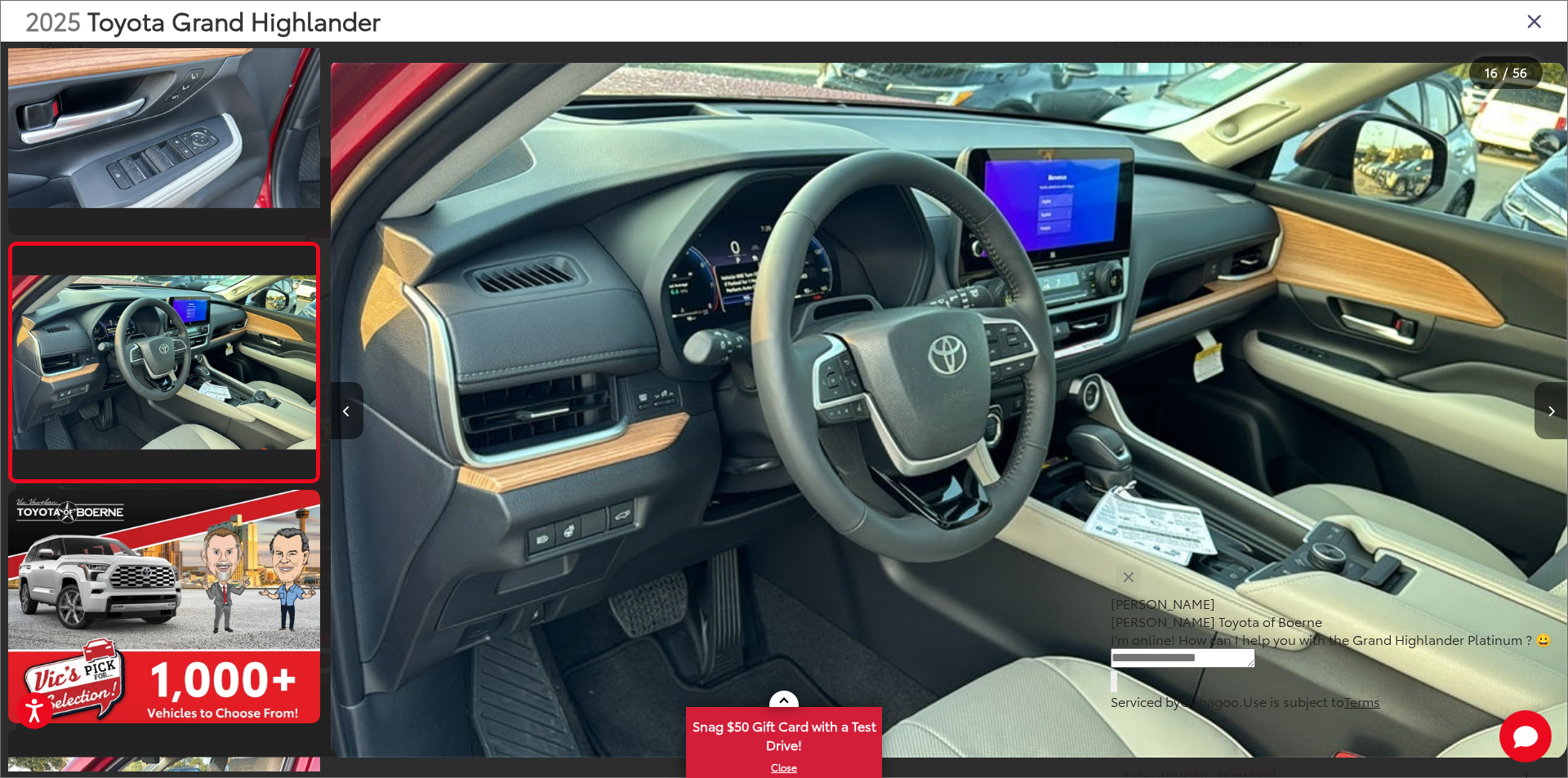
click at [1553, 413] on icon "Next image" at bounding box center [1551, 411] width 7 height 11
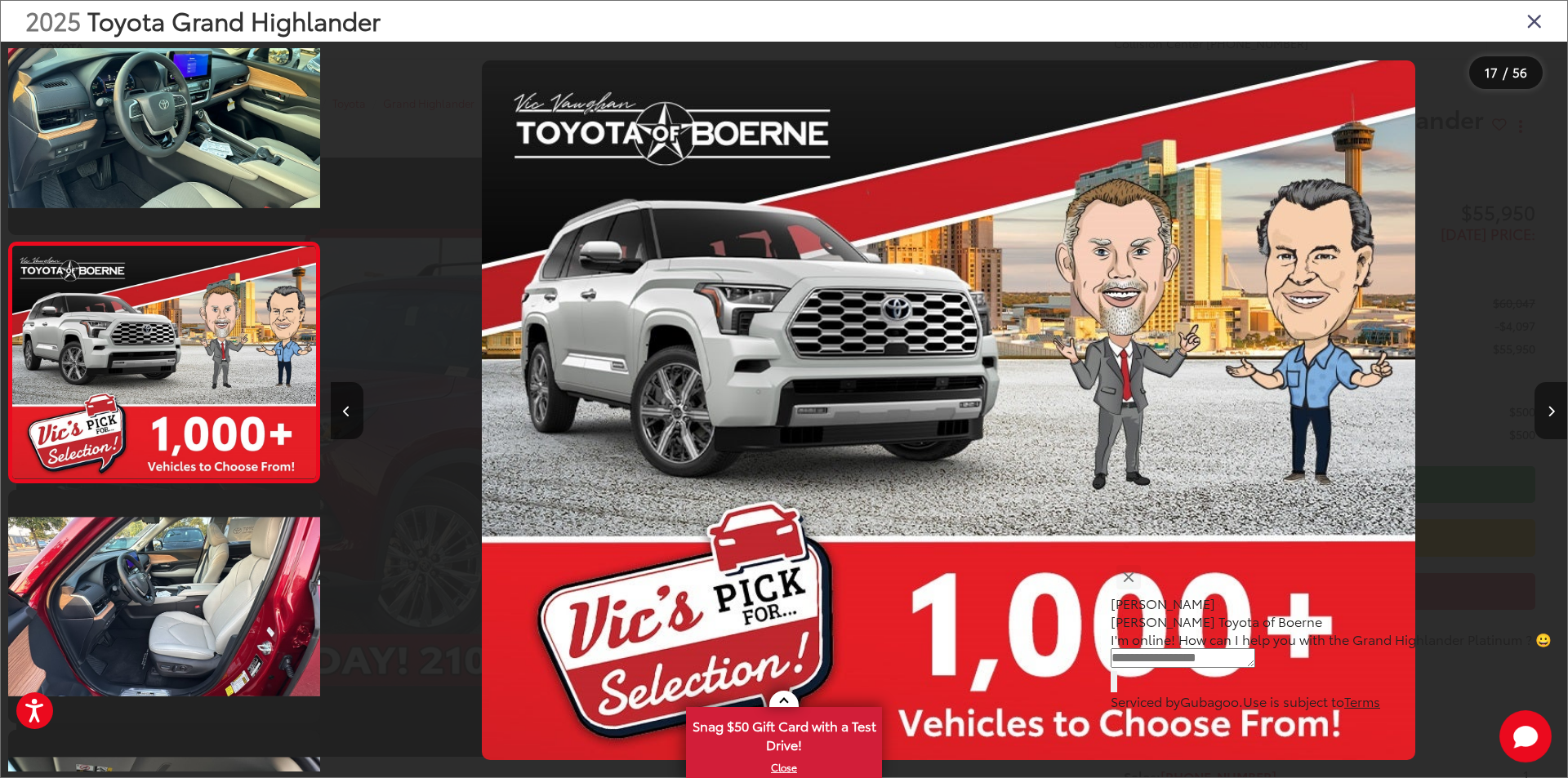
click at [1553, 413] on icon "Next image" at bounding box center [1551, 411] width 7 height 11
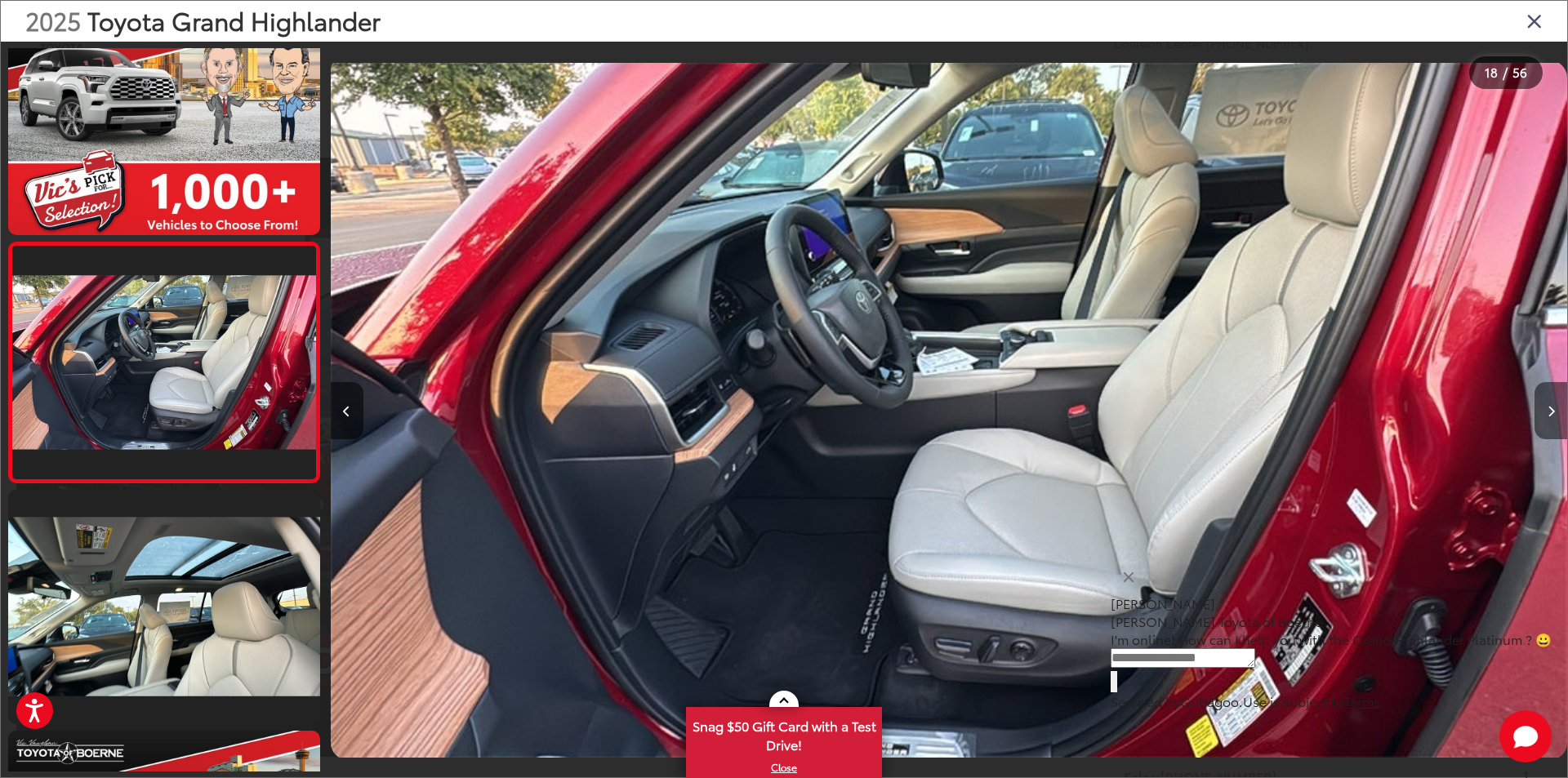
click at [1553, 413] on icon "Next image" at bounding box center [1551, 411] width 7 height 11
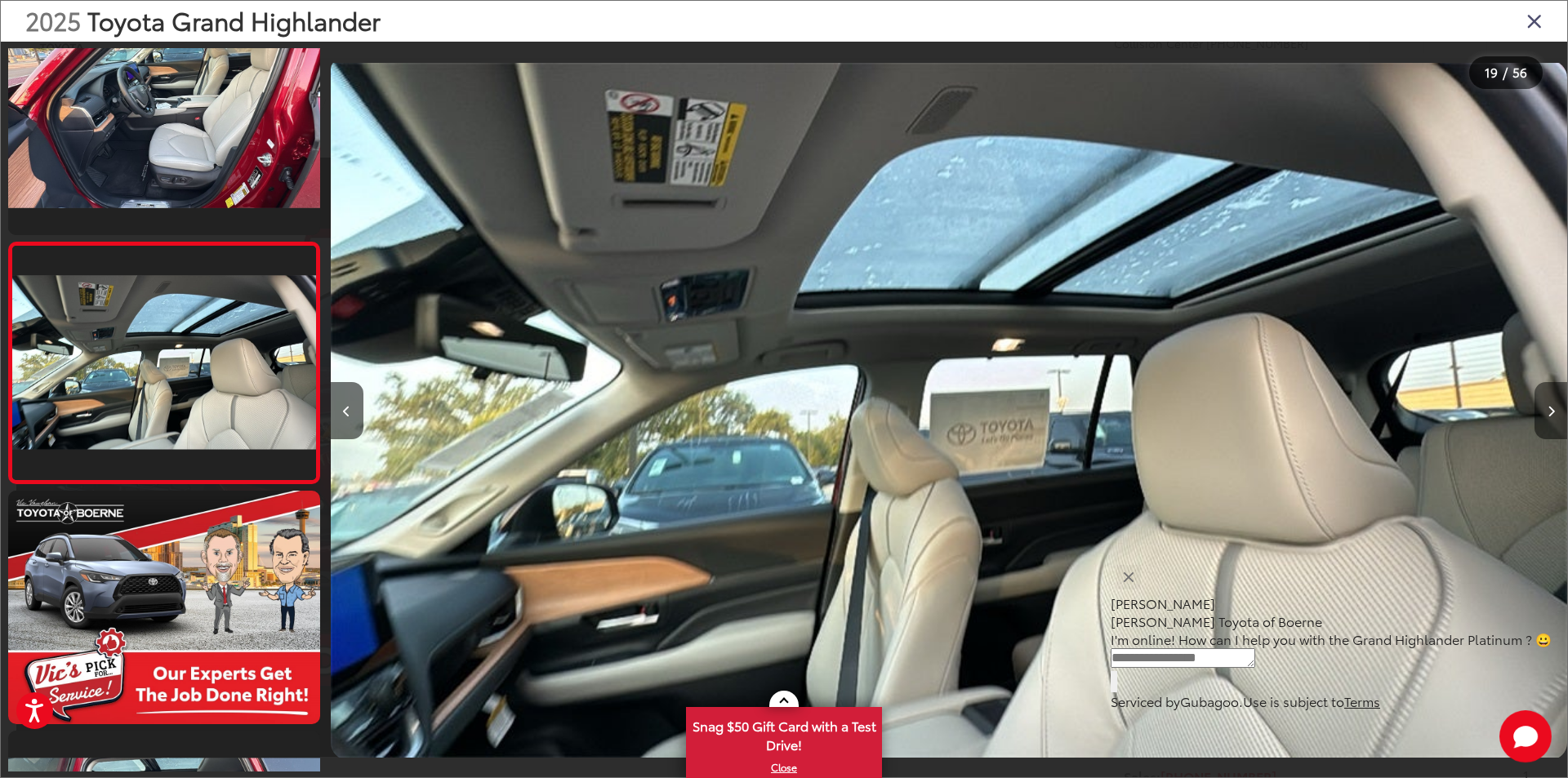
click at [1553, 413] on icon "Next image" at bounding box center [1551, 411] width 7 height 11
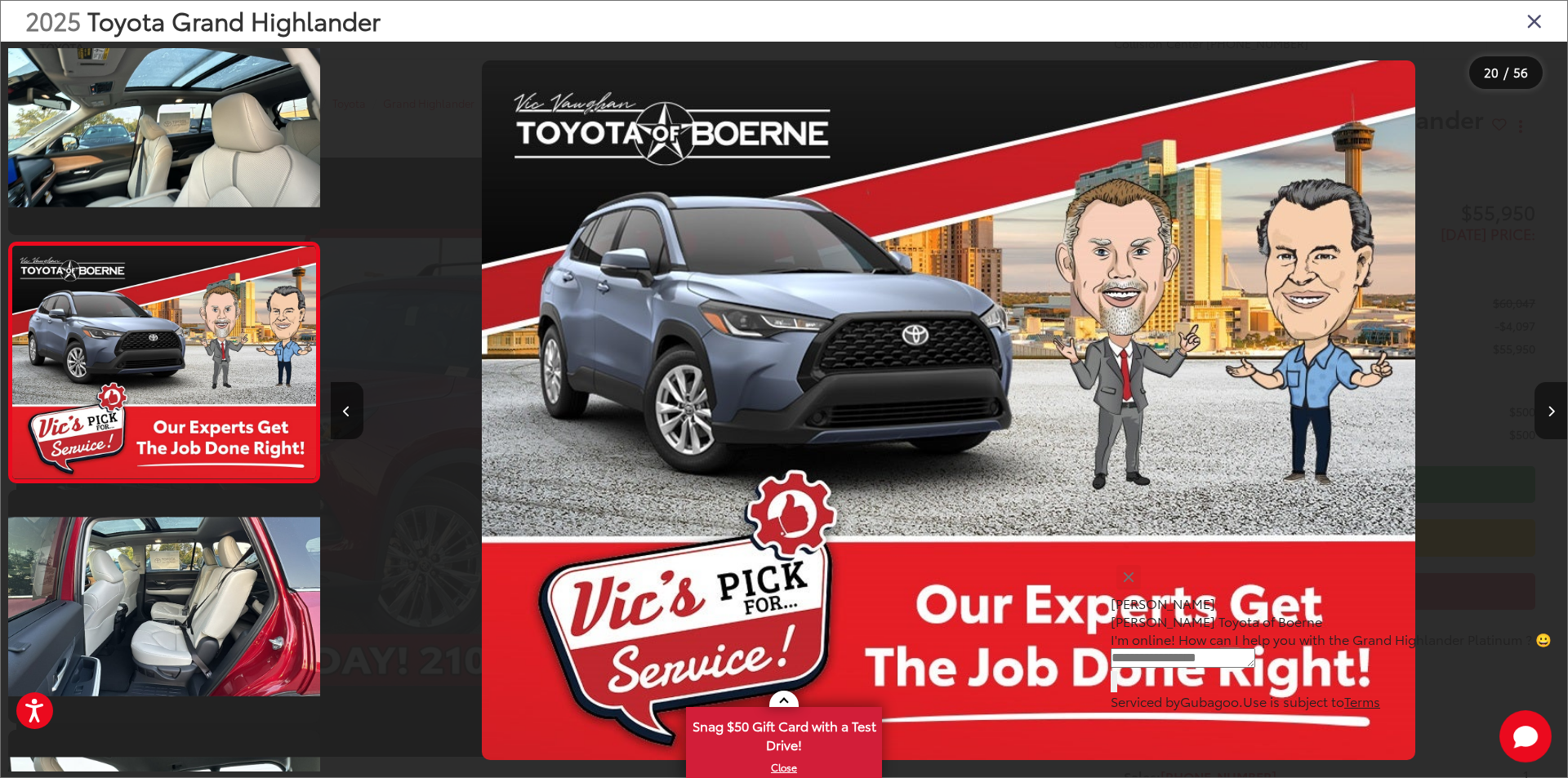
click at [1553, 413] on icon "Next image" at bounding box center [1551, 411] width 7 height 11
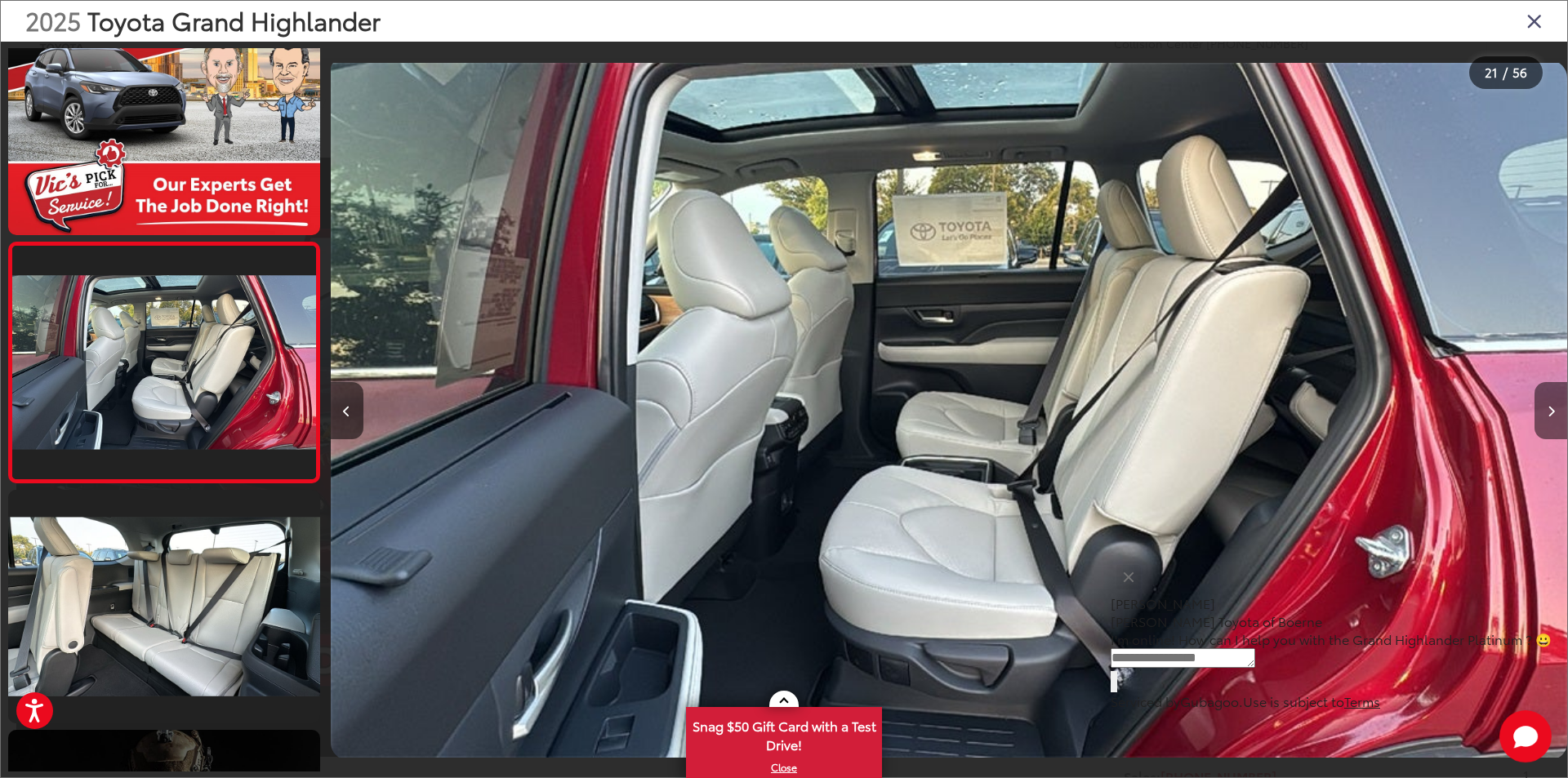
click at [1553, 413] on icon "Next image" at bounding box center [1551, 411] width 7 height 11
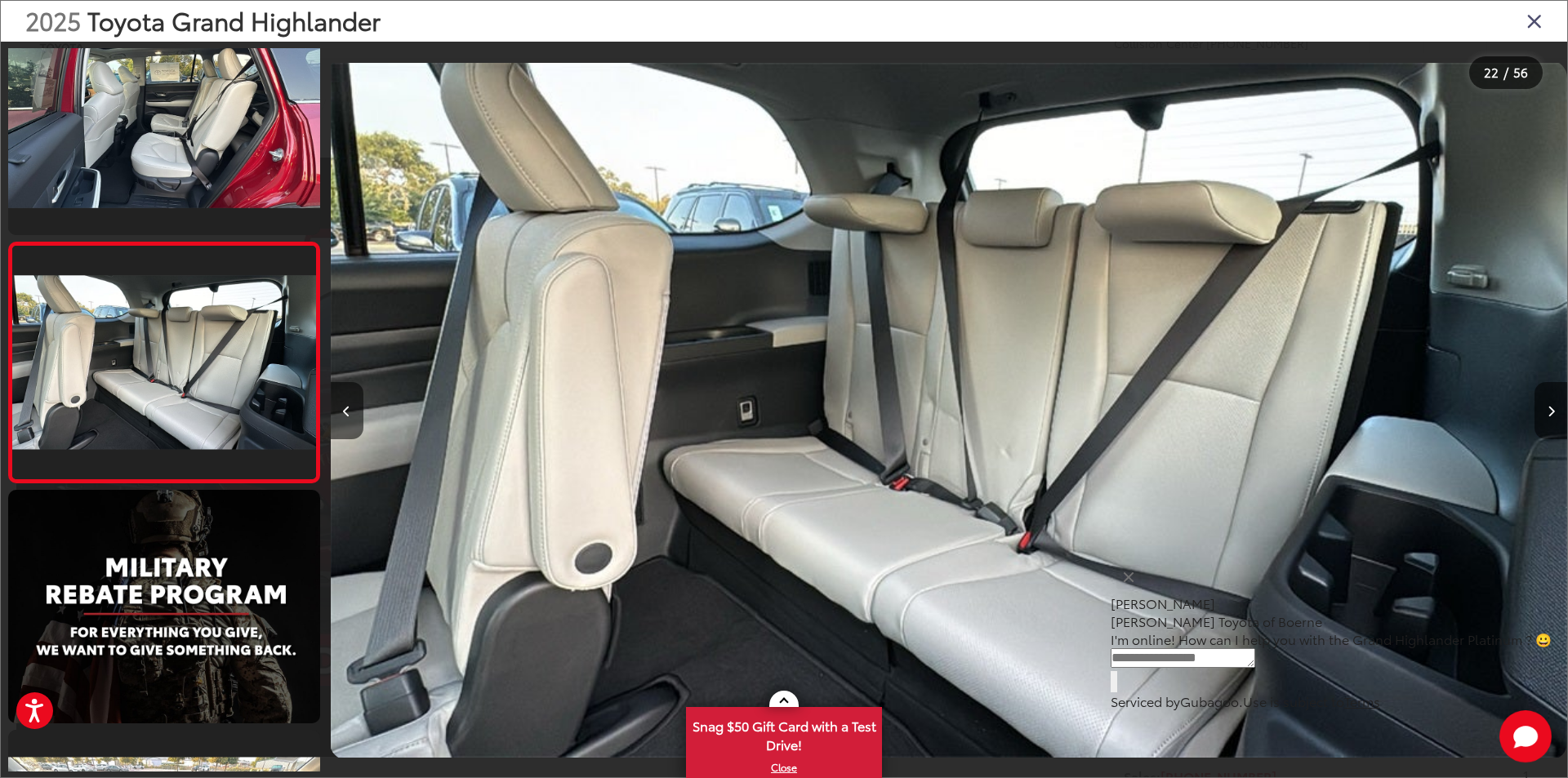
click at [1535, 21] on icon "Close gallery" at bounding box center [1534, 20] width 17 height 21
